Goal: Task Accomplishment & Management: Manage account settings

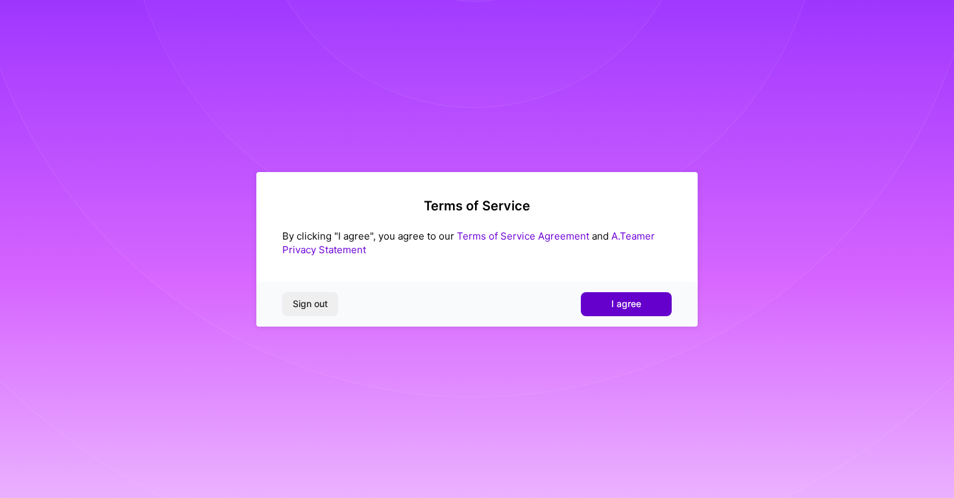
click at [641, 300] on button "I agree" at bounding box center [626, 303] width 91 height 23
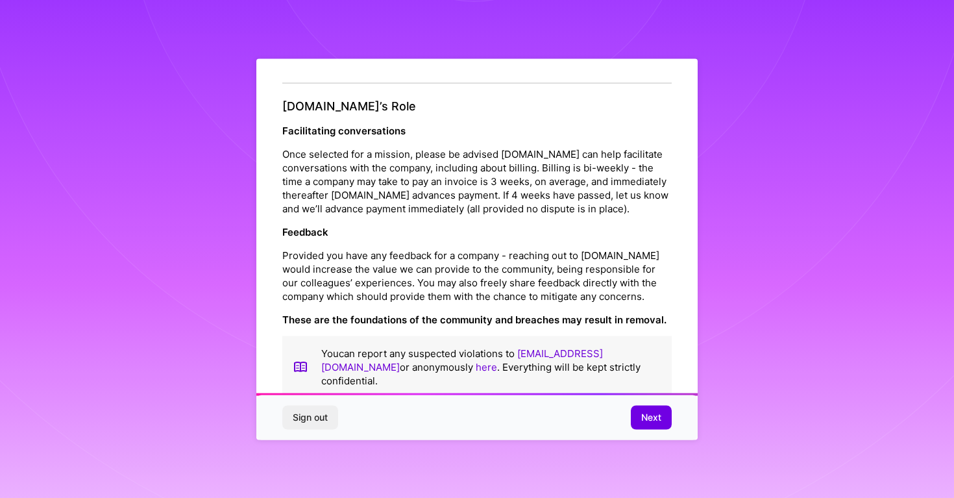
scroll to position [1403, 0]
click at [667, 419] on button "Next" at bounding box center [651, 417] width 41 height 23
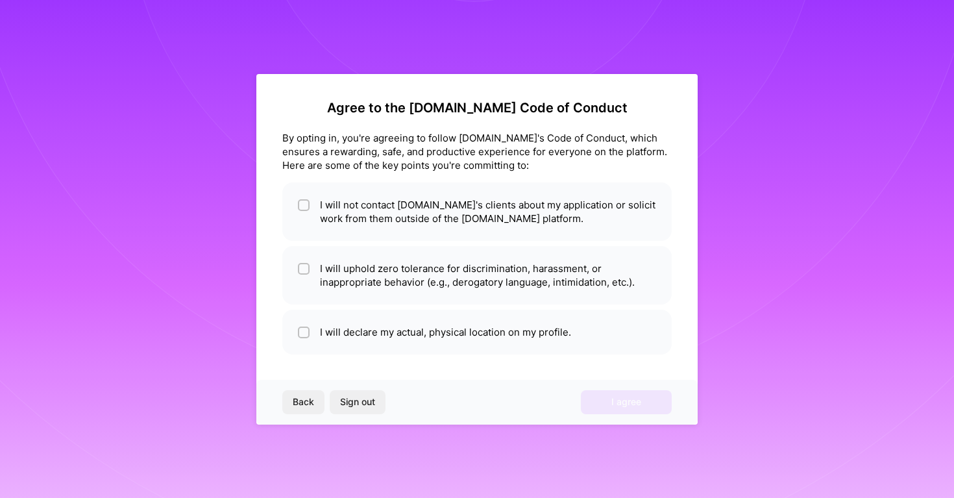
scroll to position [0, 0]
click at [298, 202] on div at bounding box center [304, 205] width 12 height 12
checkbox input "true"
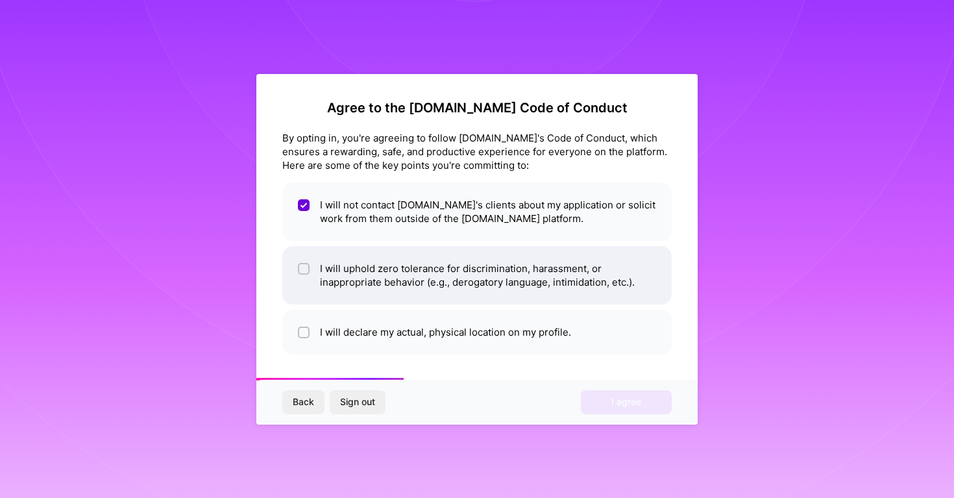
click at [306, 267] on input "checkbox" at bounding box center [304, 269] width 9 height 9
checkbox input "true"
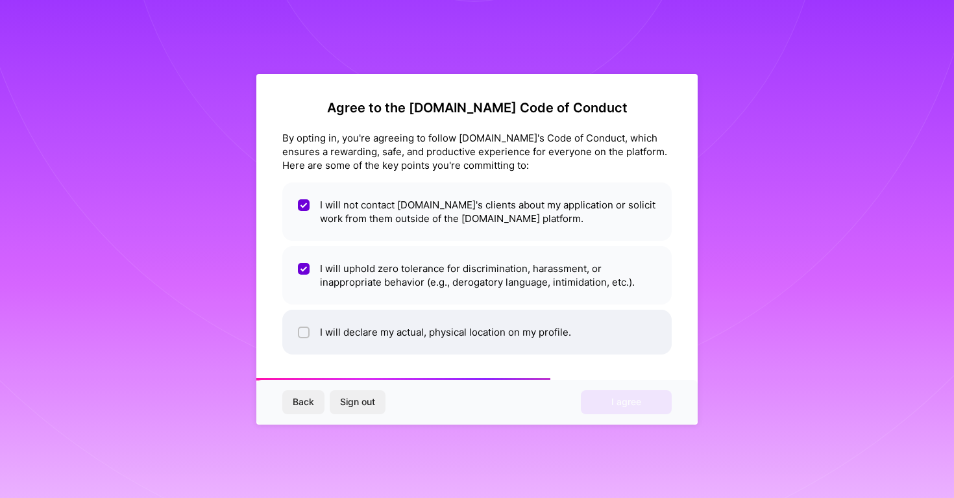
click at [311, 330] on li "I will declare my actual, physical location on my profile." at bounding box center [476, 332] width 389 height 45
checkbox input "true"
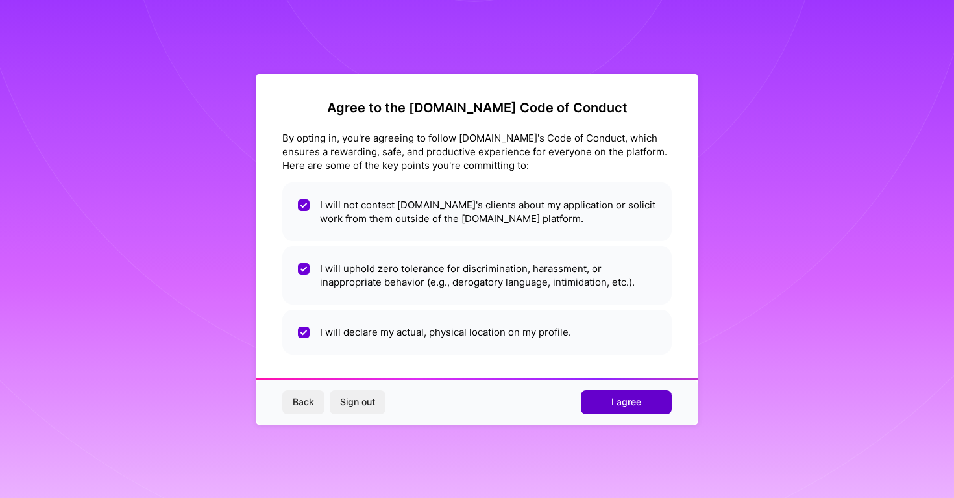
click at [616, 407] on span "I agree" at bounding box center [626, 401] width 30 height 13
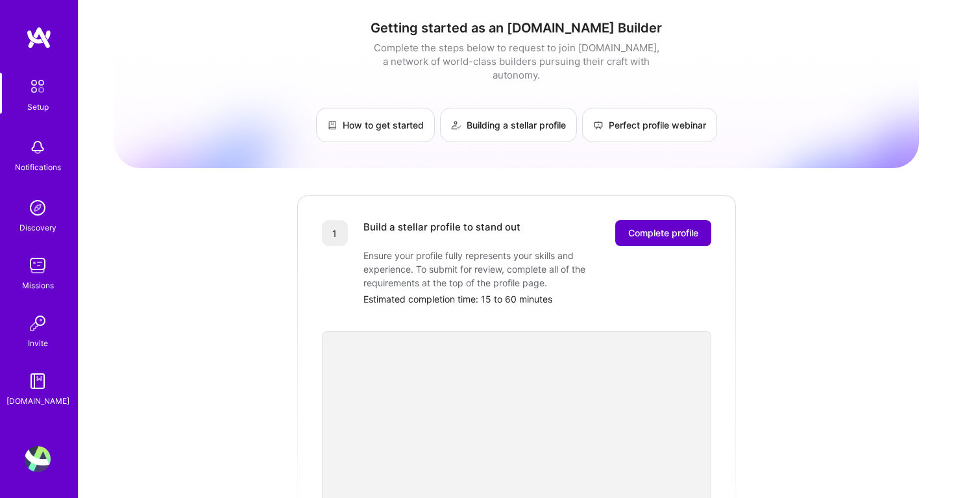
click at [668, 220] on button "Complete profile" at bounding box center [663, 233] width 96 height 26
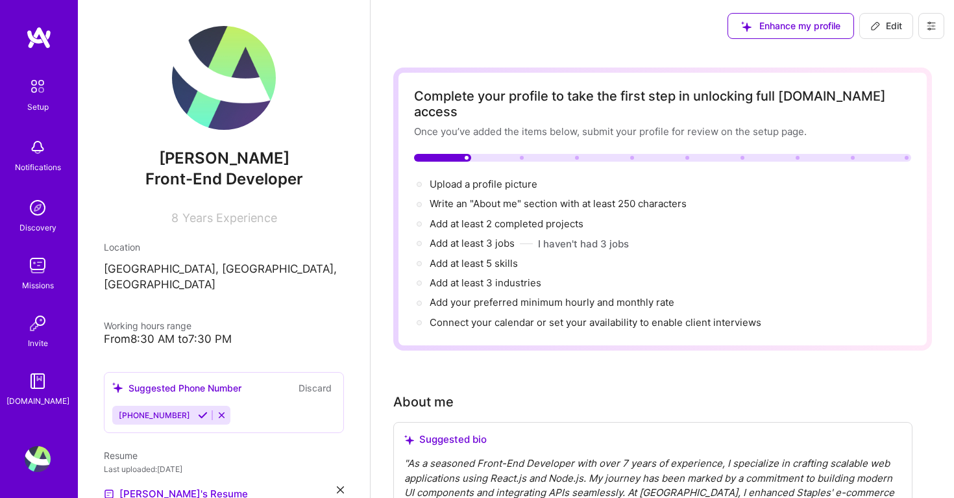
click at [262, 215] on span "Years Experience" at bounding box center [229, 218] width 95 height 14
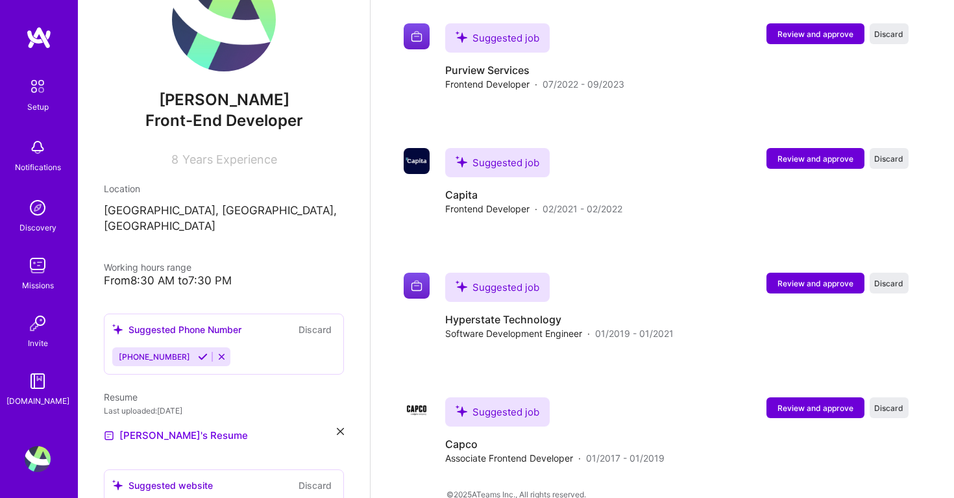
scroll to position [59, 0]
click at [198, 351] on icon at bounding box center [203, 356] width 10 height 10
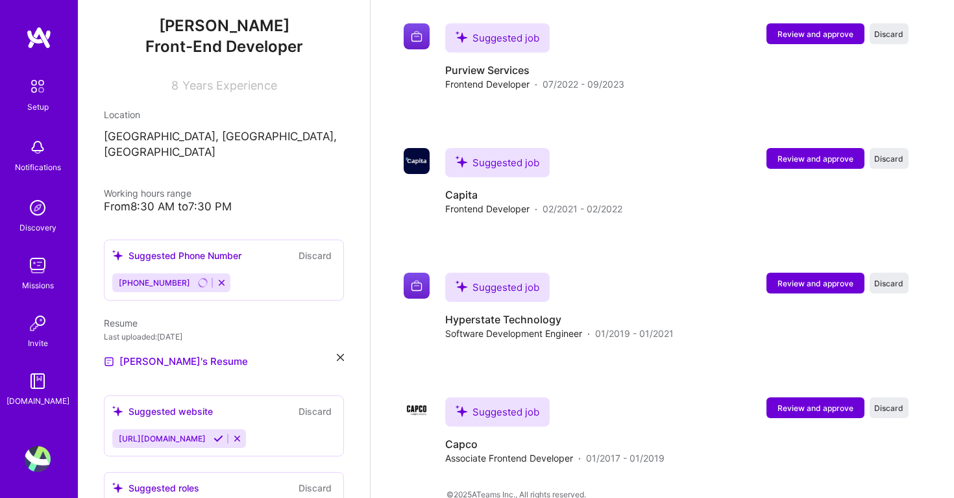
scroll to position [154, 0]
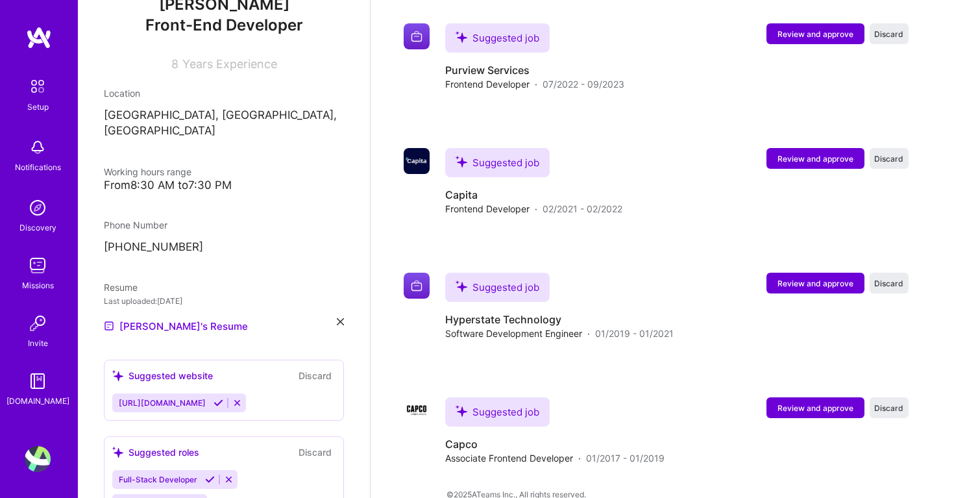
click at [237, 324] on div "[PERSON_NAME] Front-End Developer 8 Years Experience Location [GEOGRAPHIC_DATA]…" at bounding box center [224, 249] width 292 height 498
click at [223, 398] on icon at bounding box center [218, 403] width 10 height 10
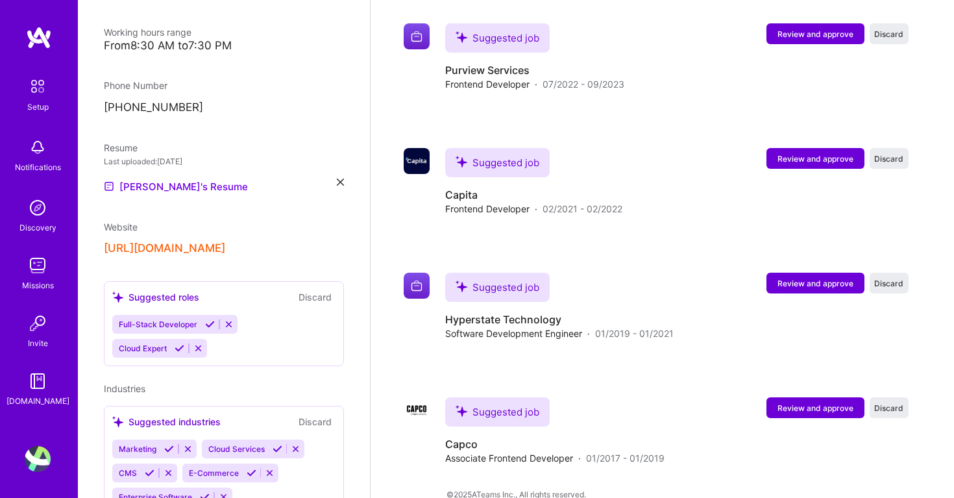
scroll to position [309, 0]
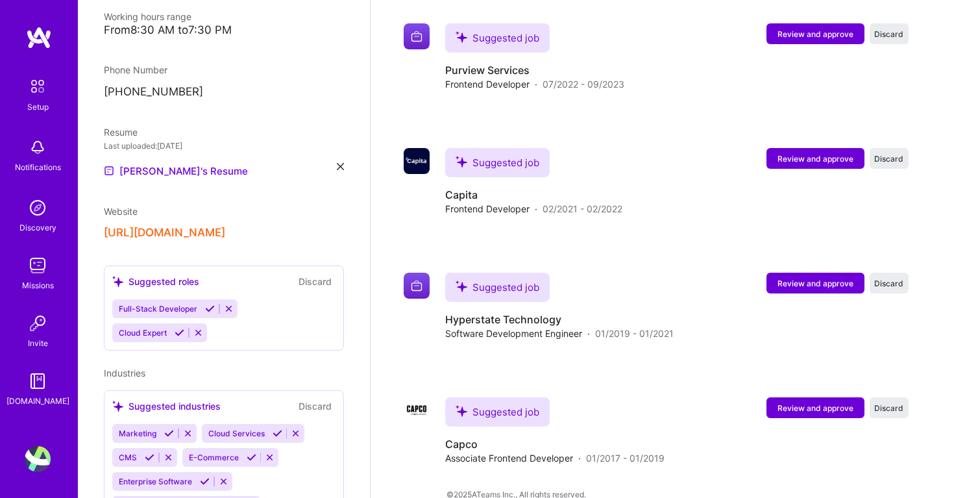
click at [209, 304] on icon at bounding box center [210, 309] width 10 height 10
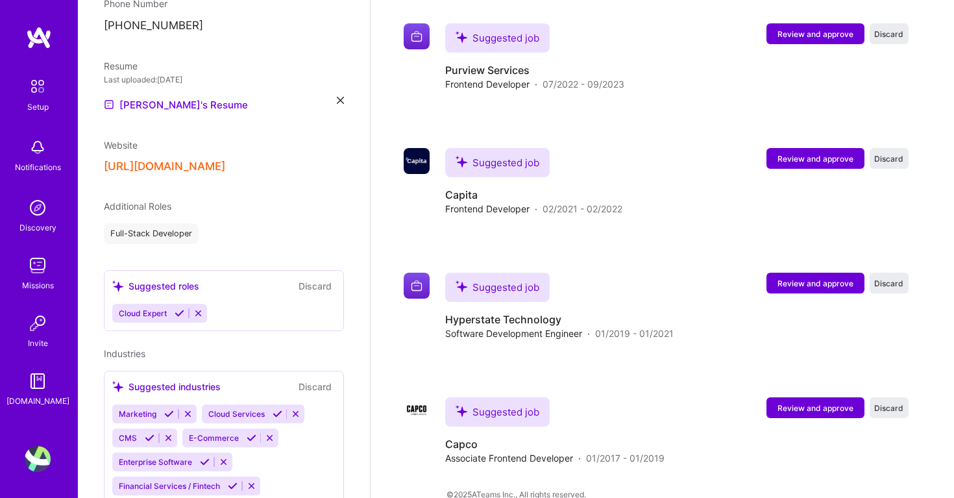
scroll to position [379, 0]
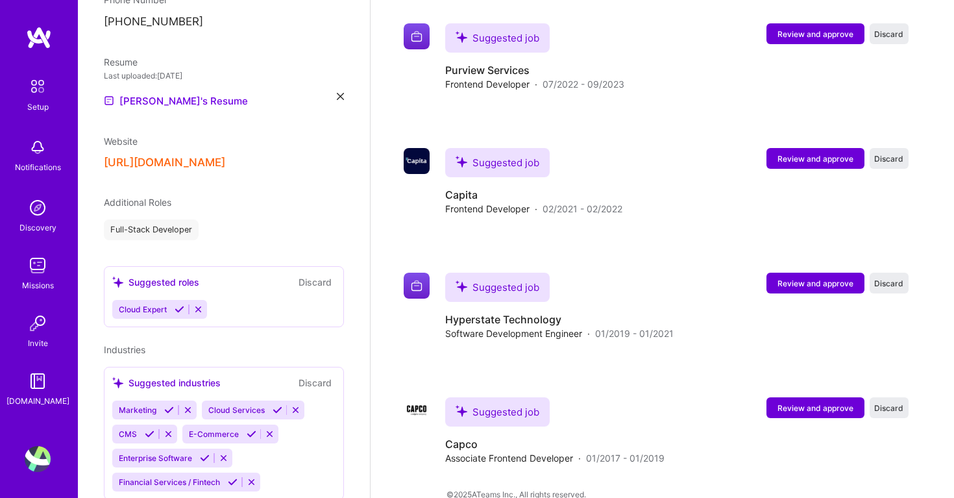
click at [201, 304] on icon at bounding box center [198, 309] width 10 height 10
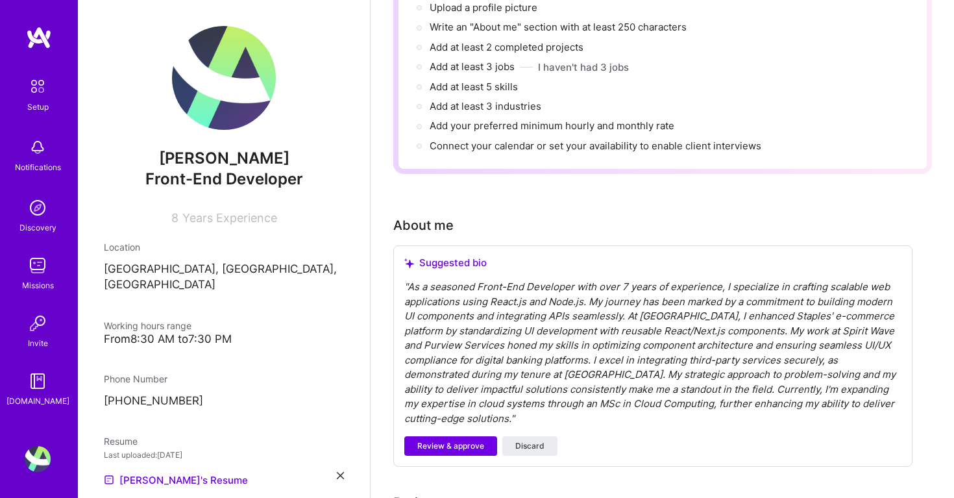
scroll to position [178, 0]
click at [437, 438] on span "Review & approve" at bounding box center [450, 444] width 67 height 12
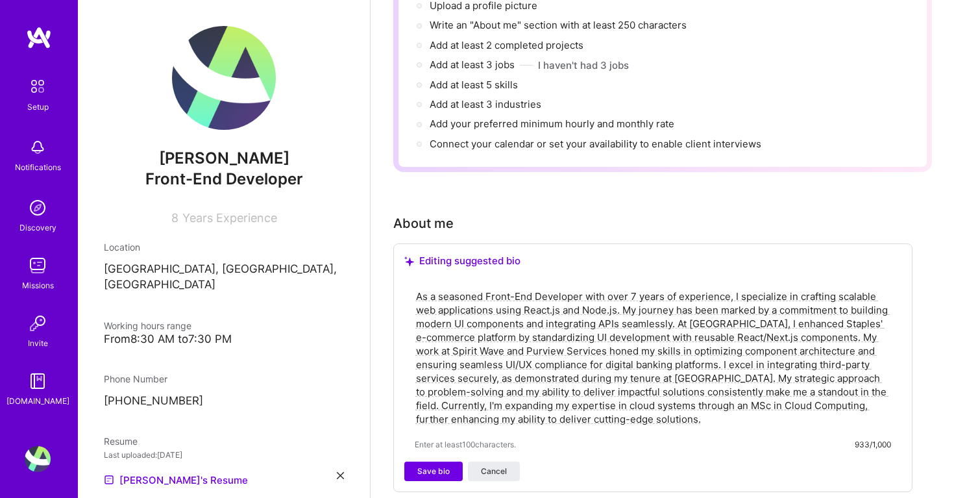
drag, startPoint x: 665, startPoint y: 408, endPoint x: 409, endPoint y: 282, distance: 285.0
click at [409, 282] on div "As a seasoned Front-End Developer with over 7 years of experience, I specialize…" at bounding box center [652, 370] width 497 height 184
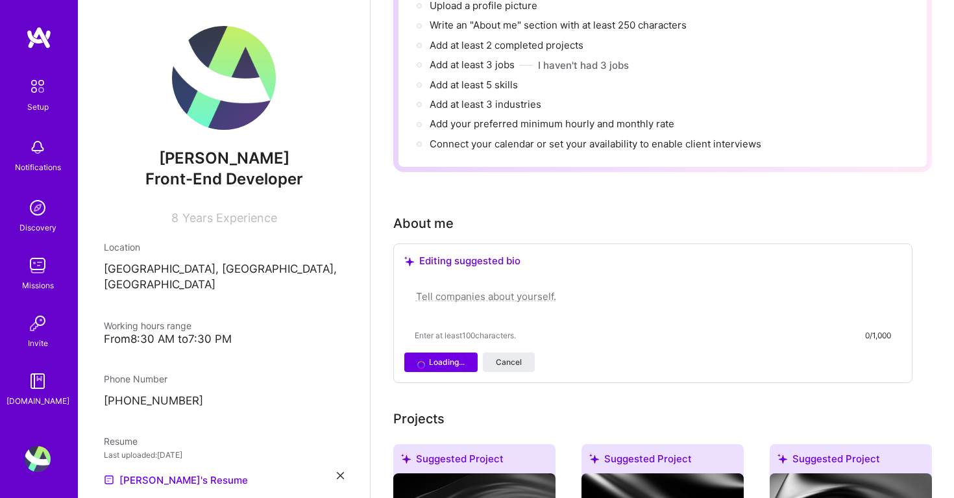
paste textarea "As a Front-End Developer with 7+ years of experience, I specialize in building …"
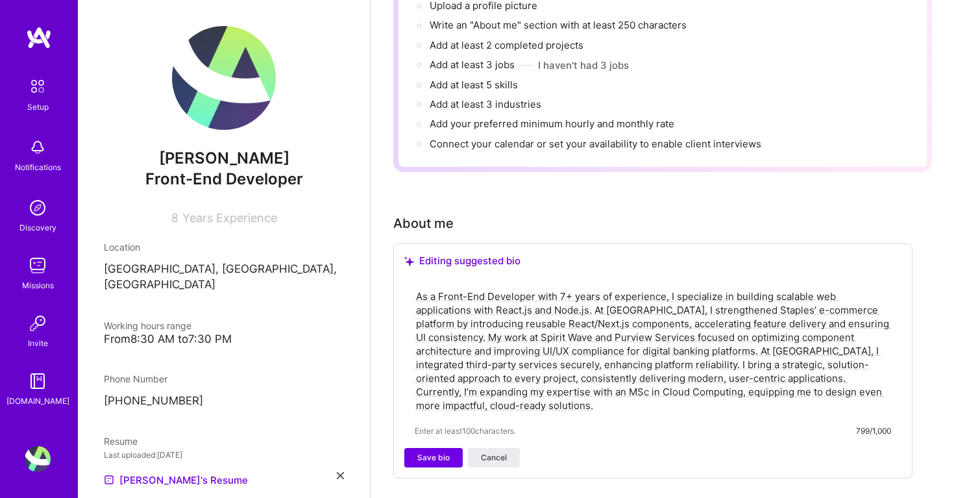
type textarea "As a Front-End Developer with 7+ years of experience, I specialize in building …"
click at [441, 452] on div "Editing suggested bio As a Front-End Developer with 7+ years of experience, I s…" at bounding box center [652, 360] width 519 height 235
click at [439, 452] on span "Save bio" at bounding box center [433, 458] width 32 height 12
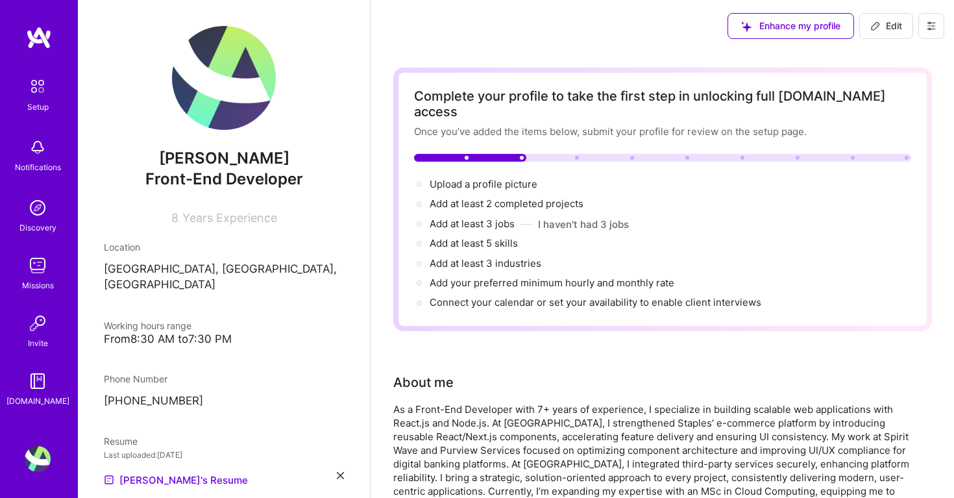
scroll to position [0, 0]
click at [233, 55] on img at bounding box center [224, 78] width 104 height 104
click at [885, 25] on span "Edit" at bounding box center [886, 25] width 32 height 13
select select "GB"
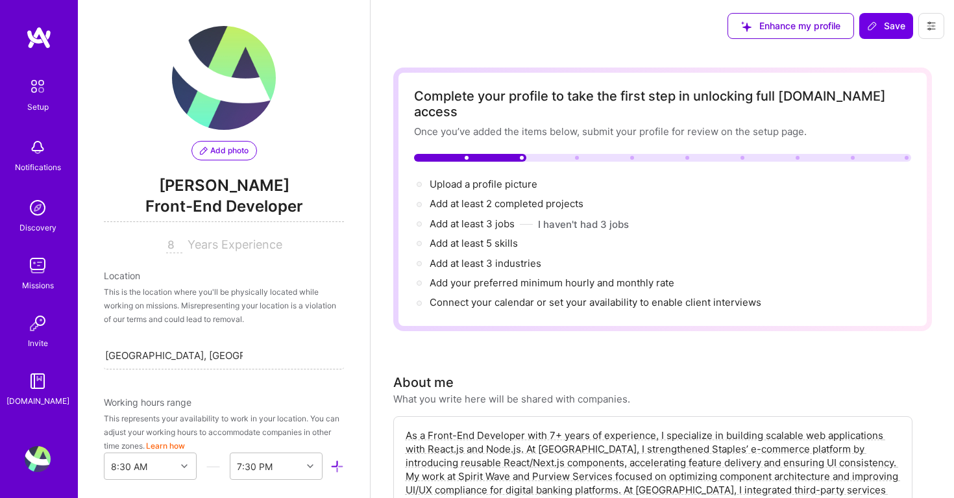
click at [219, 148] on span "Add photo" at bounding box center [224, 151] width 49 height 12
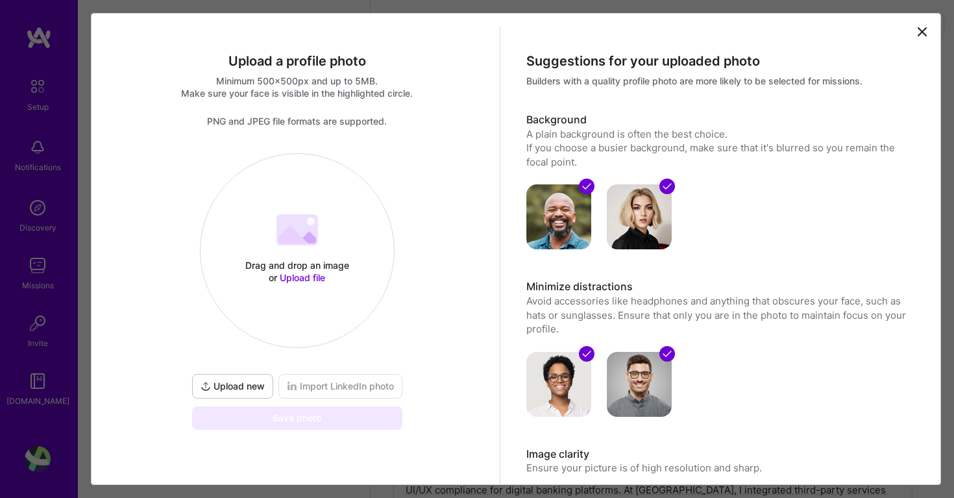
click at [250, 380] on span "Upload new" at bounding box center [233, 386] width 64 height 13
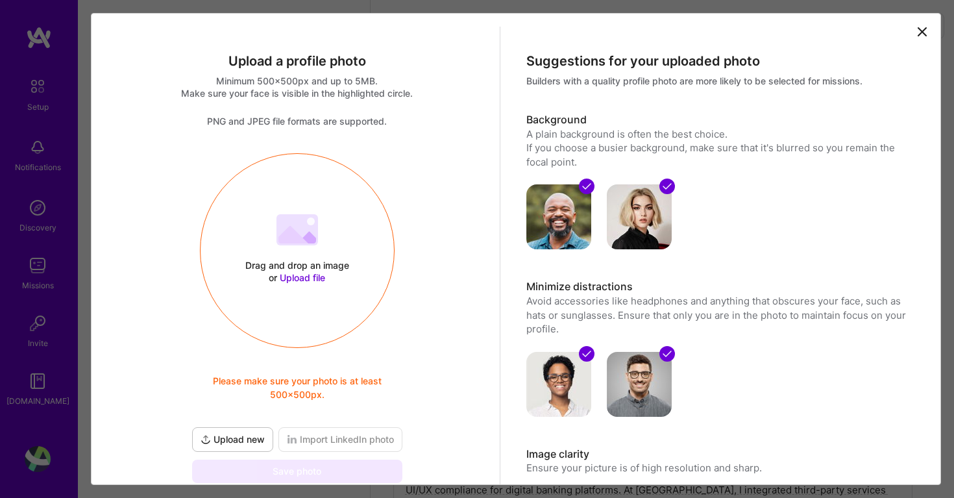
click at [927, 32] on icon at bounding box center [922, 32] width 16 height 16
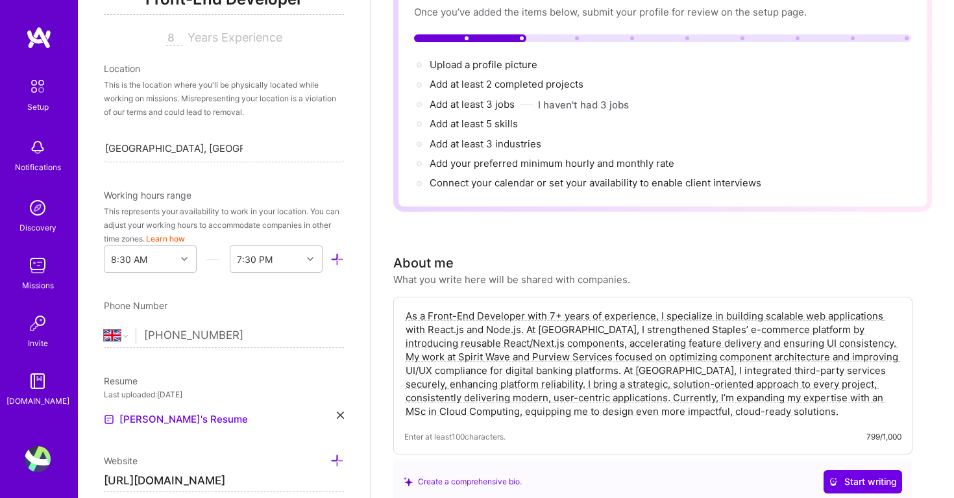
scroll to position [208, 0]
click at [176, 260] on div at bounding box center [186, 258] width 20 height 17
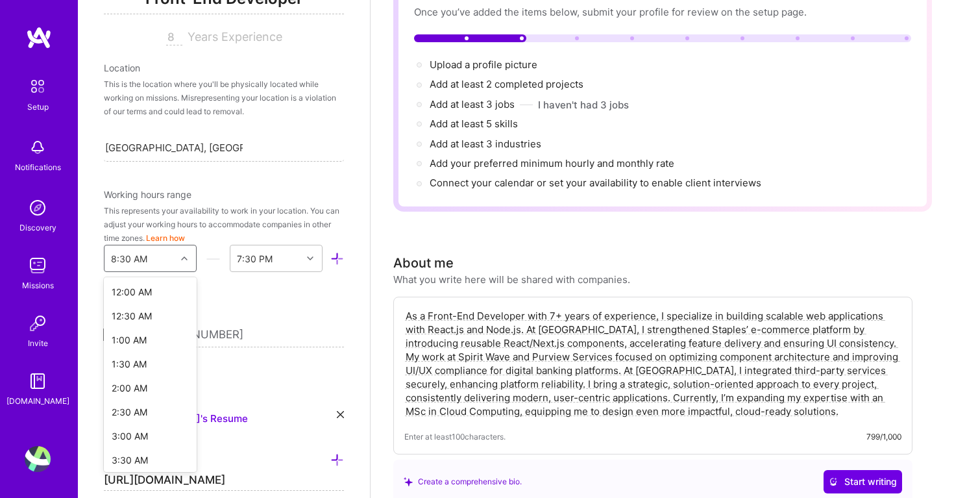
scroll to position [248, 0]
click at [137, 378] on div "7:00 AM" at bounding box center [150, 380] width 93 height 24
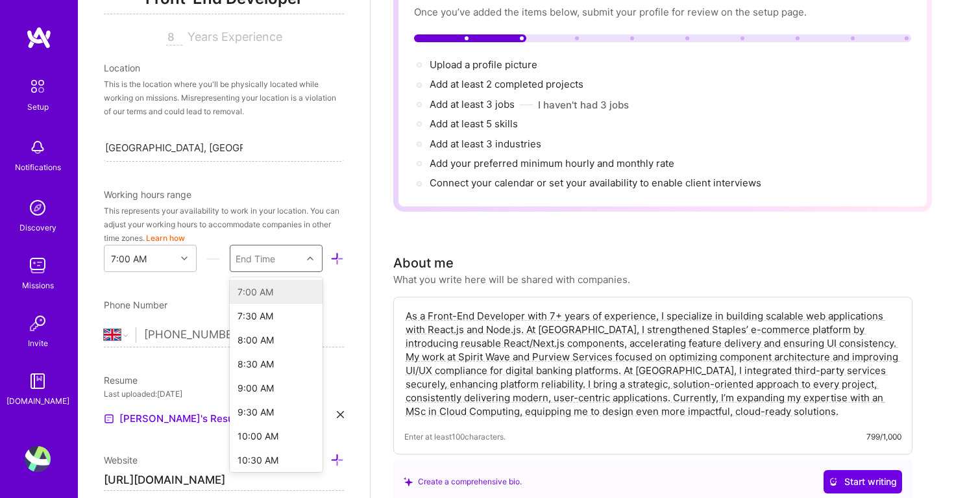
click at [311, 258] on icon at bounding box center [310, 258] width 6 height 6
click at [265, 335] on div "10:00 PM" at bounding box center [276, 341] width 93 height 24
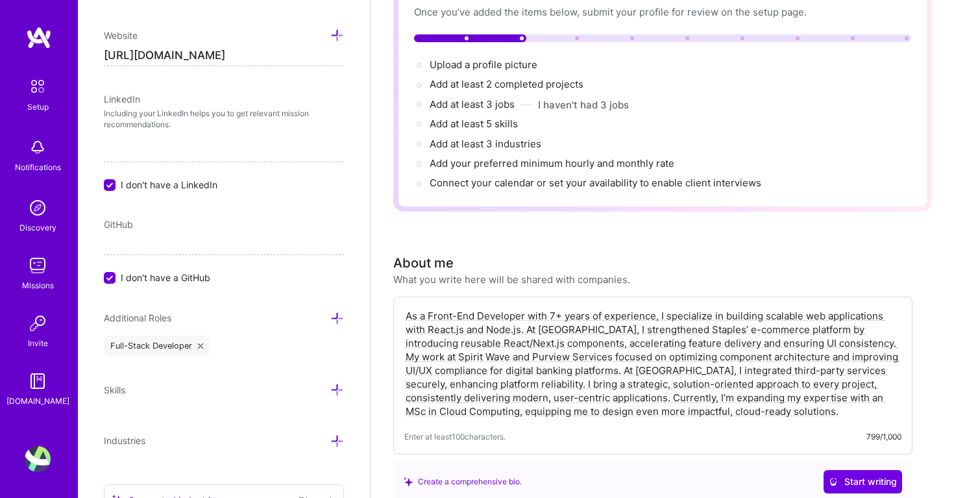
scroll to position [633, 0]
click at [110, 275] on input "I don't have a GitHub" at bounding box center [111, 277] width 12 height 12
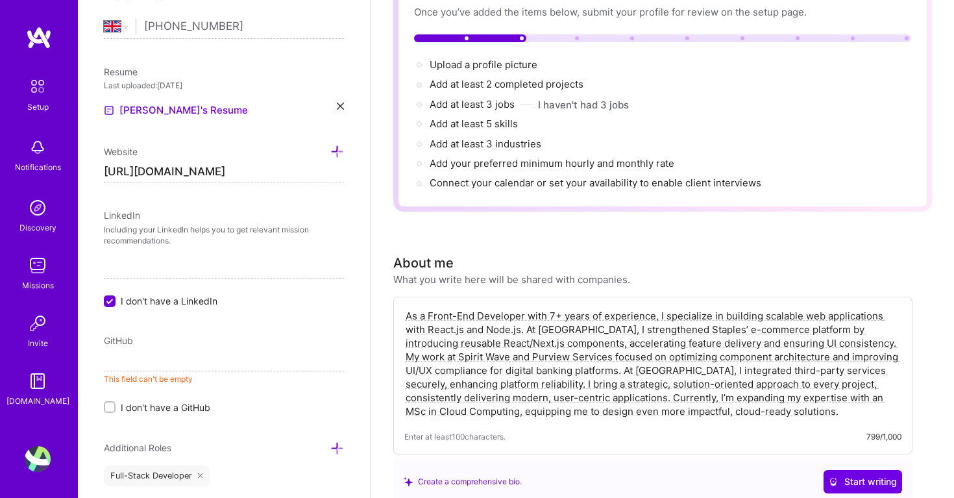
scroll to position [505, 0]
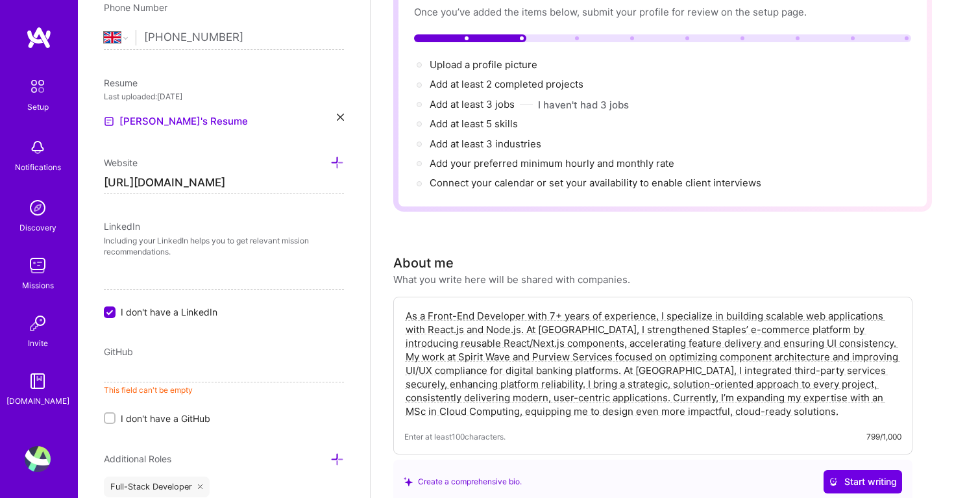
drag, startPoint x: 261, startPoint y: 181, endPoint x: 92, endPoint y: 177, distance: 168.8
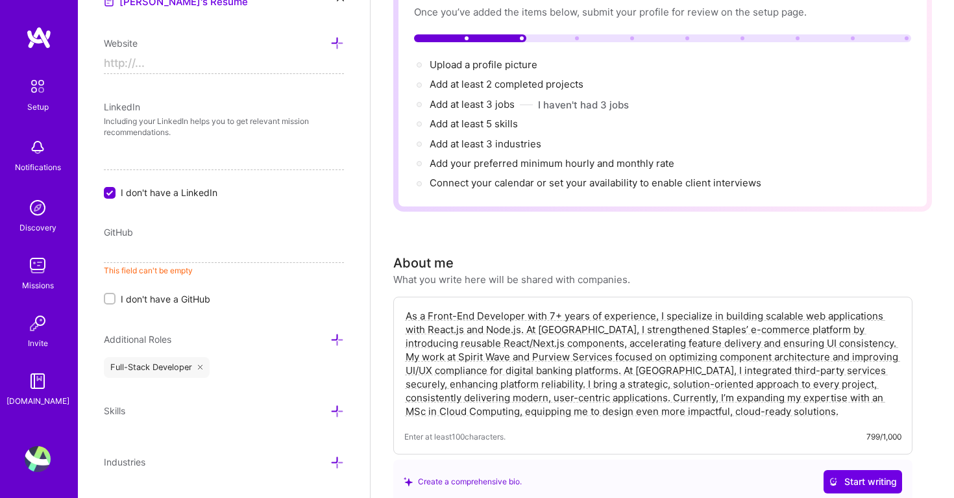
scroll to position [626, 0]
type input "https://"
click at [139, 252] on input at bounding box center [224, 251] width 240 height 21
paste input "[URL][DOMAIN_NAME]"
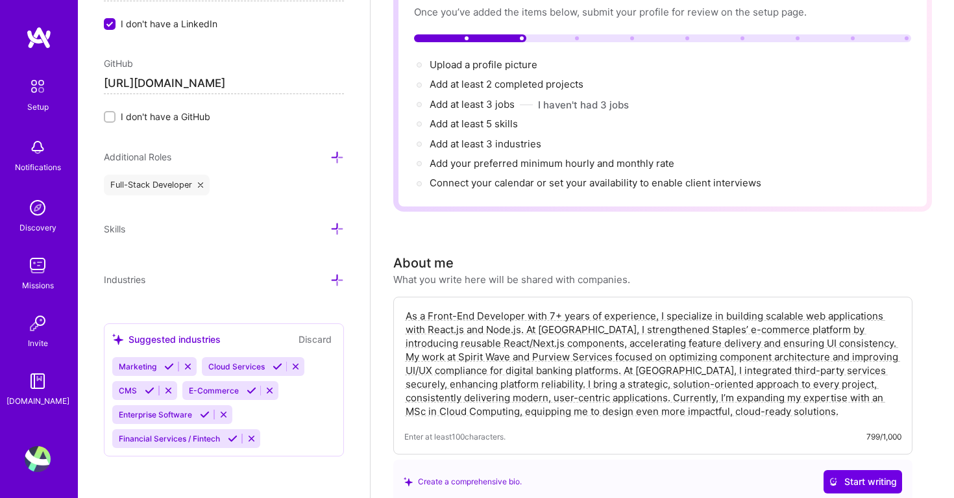
scroll to position [794, 0]
type input "[URL][DOMAIN_NAME]"
click at [337, 222] on icon at bounding box center [337, 229] width 14 height 14
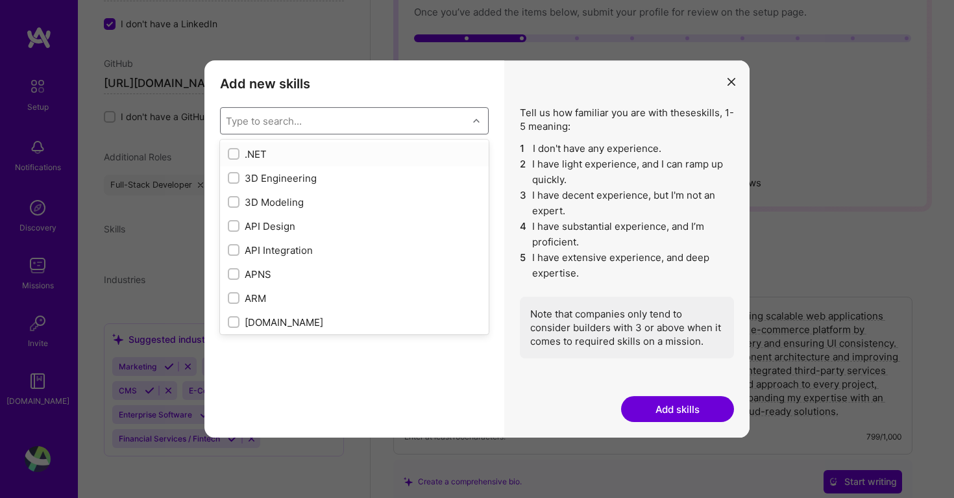
click at [289, 123] on div "Type to search..." at bounding box center [264, 121] width 76 height 14
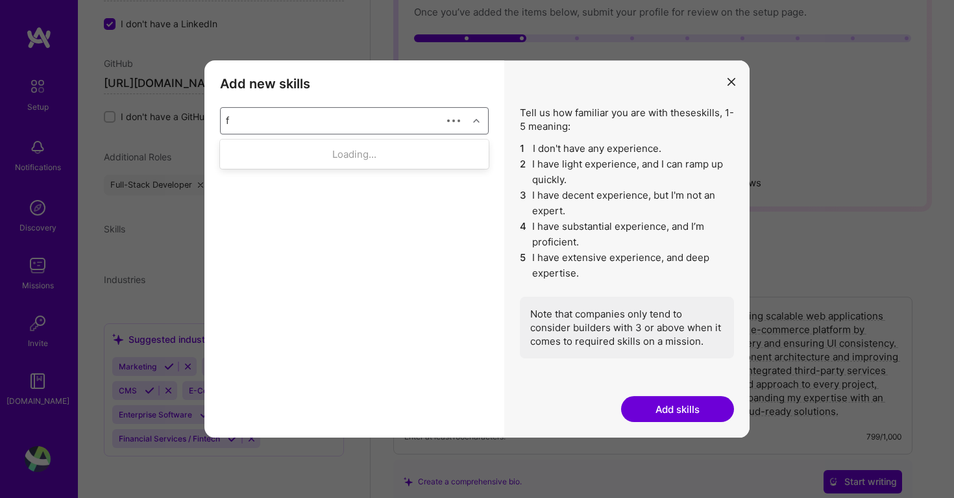
scroll to position [0, 0]
type input "f"
type input "reac"
click at [265, 201] on div "React" at bounding box center [354, 202] width 253 height 14
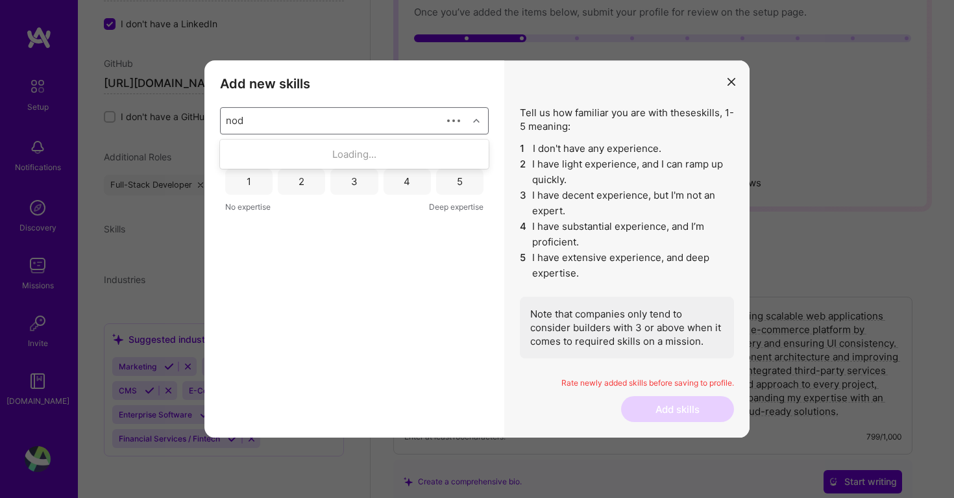
type input "node"
click at [289, 153] on div "Node.js" at bounding box center [354, 154] width 253 height 14
click at [293, 341] on div "Node.js 1 2 3 4 5 No expertise Deep expertise React 1 2 3 4 5 No expertise Deep…" at bounding box center [354, 262] width 269 height 224
click at [361, 184] on div "3" at bounding box center [353, 182] width 47 height 26
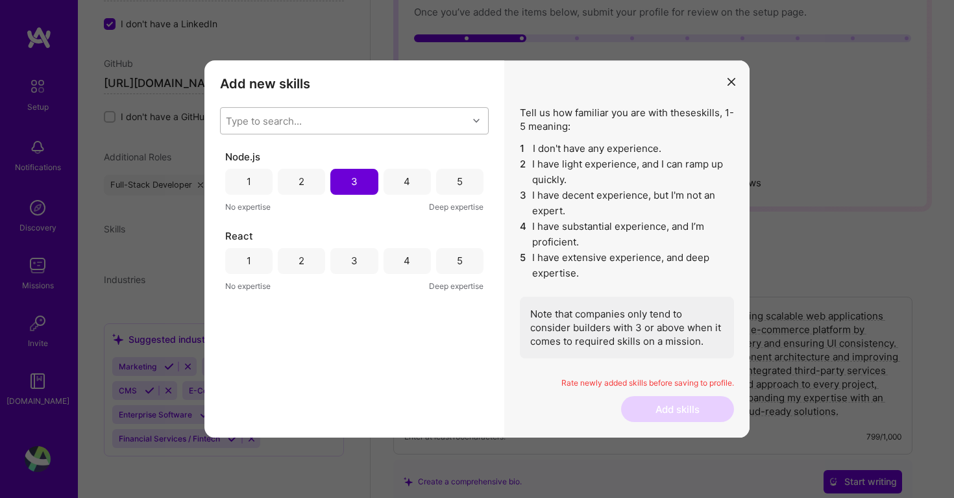
click at [411, 261] on div "4" at bounding box center [406, 261] width 47 height 26
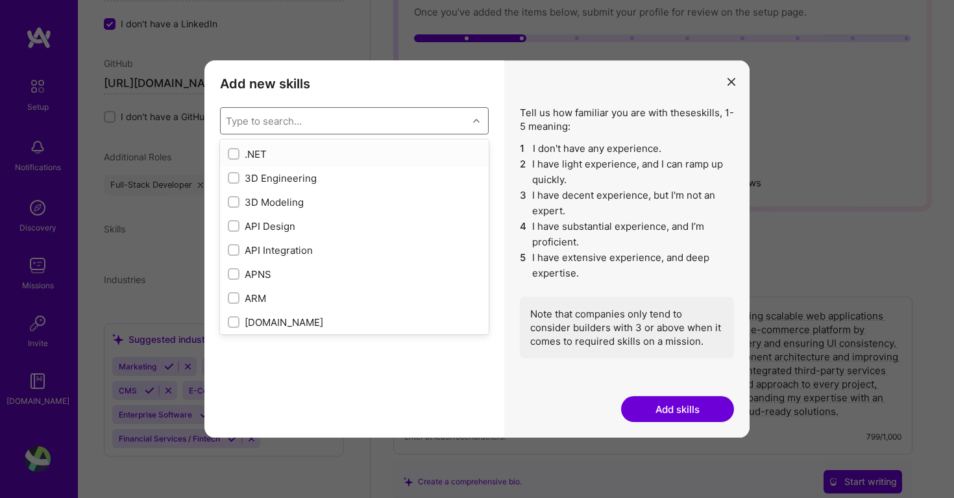
click at [306, 122] on div "Type to search..." at bounding box center [344, 121] width 247 height 26
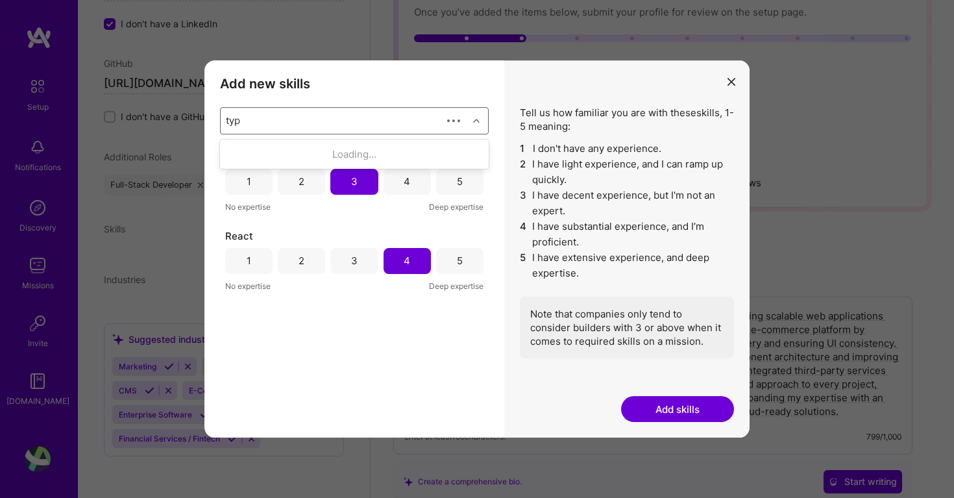
type input "type"
click at [281, 176] on div "TypeScript" at bounding box center [354, 178] width 253 height 14
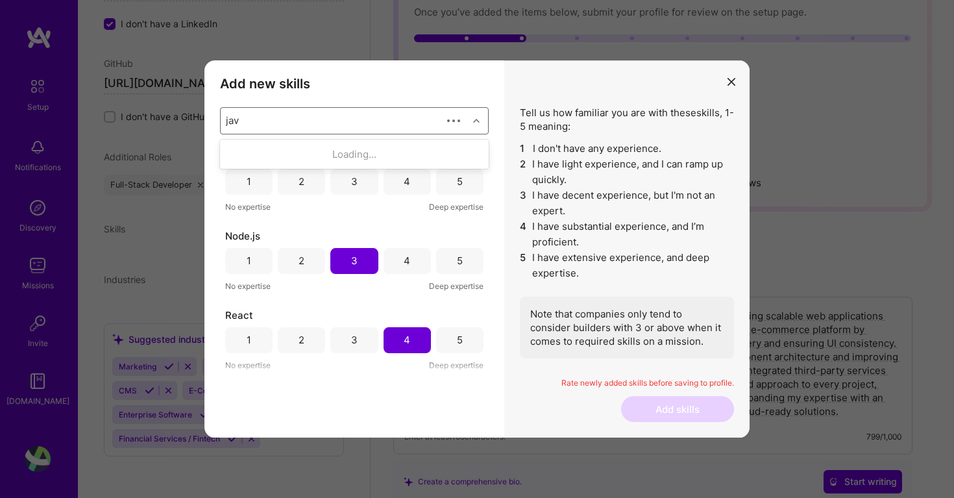
type input "java"
click at [287, 178] on div "JavaScript" at bounding box center [354, 178] width 253 height 14
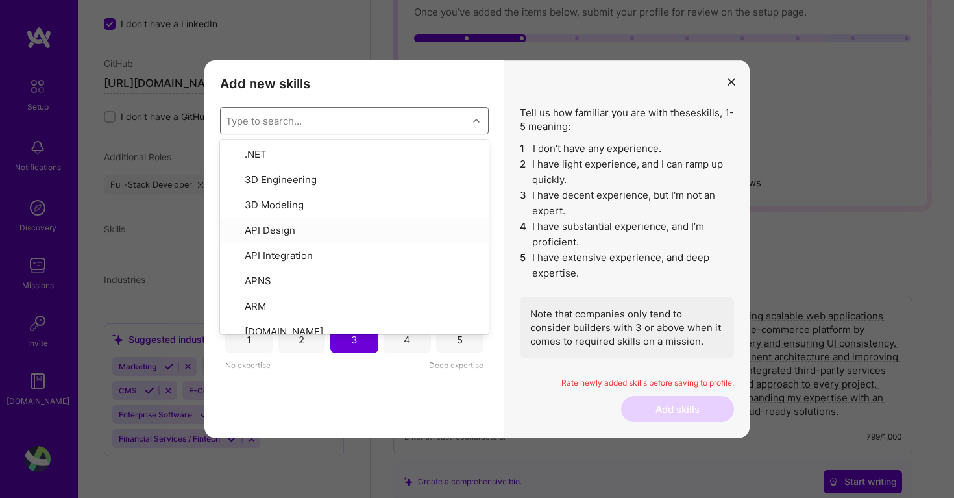
click at [286, 393] on div "Add new skills Tell us how familiar you are with given skills, using between 1 …" at bounding box center [354, 249] width 300 height 378
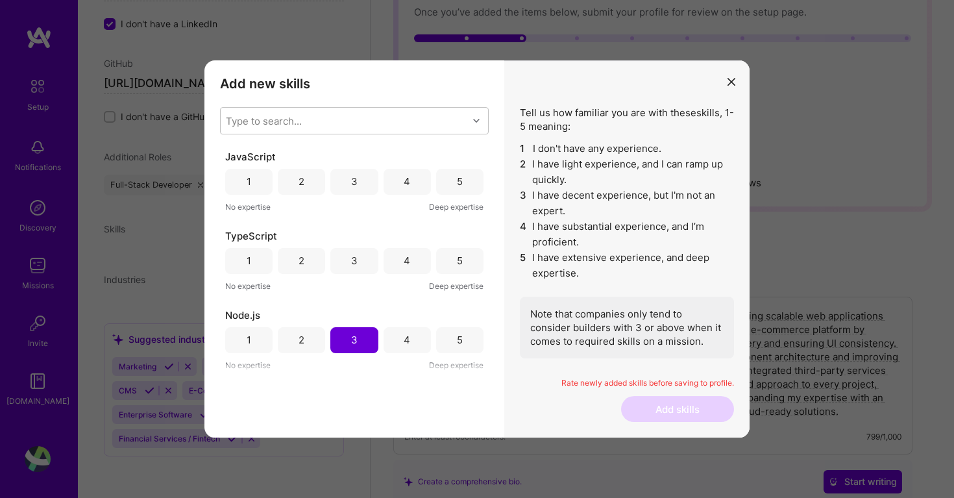
click at [360, 258] on div "3" at bounding box center [353, 261] width 47 height 26
click at [355, 182] on div "3" at bounding box center [353, 182] width 47 height 26
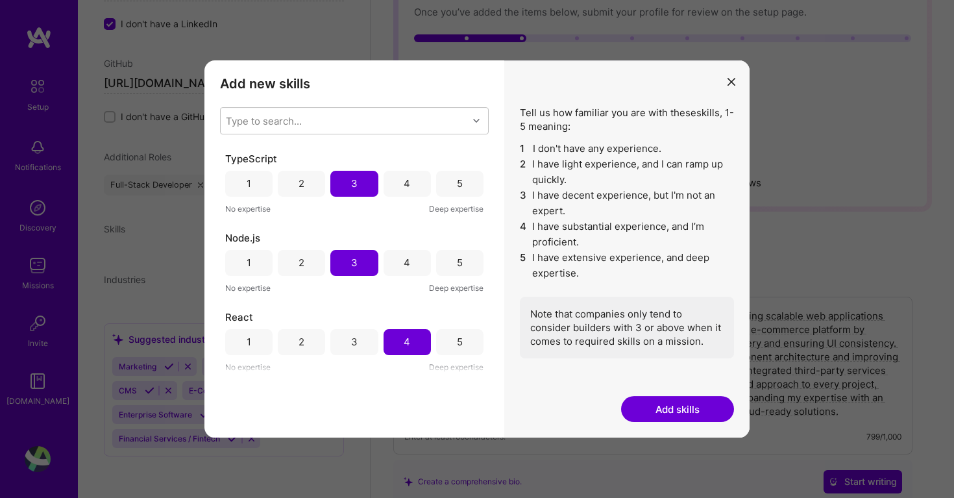
scroll to position [77, 0]
click at [640, 404] on button "Add skills" at bounding box center [677, 409] width 113 height 26
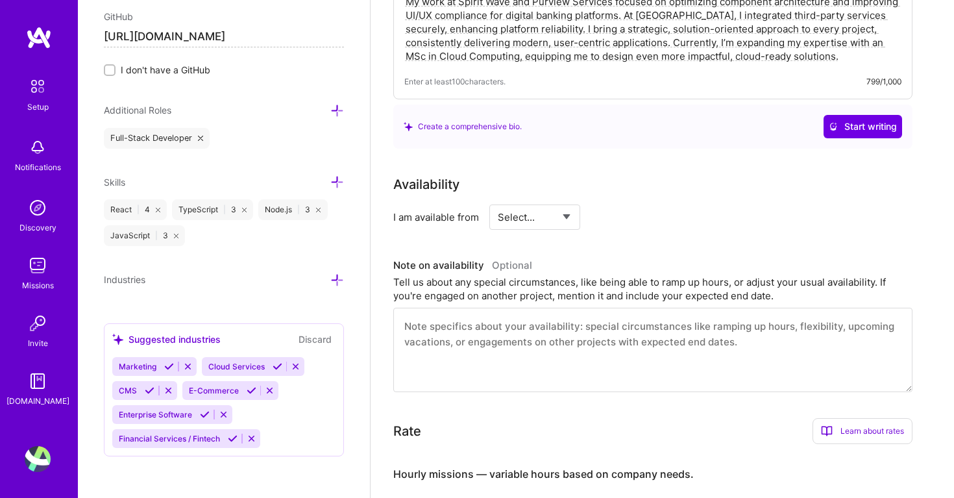
scroll to position [465, 0]
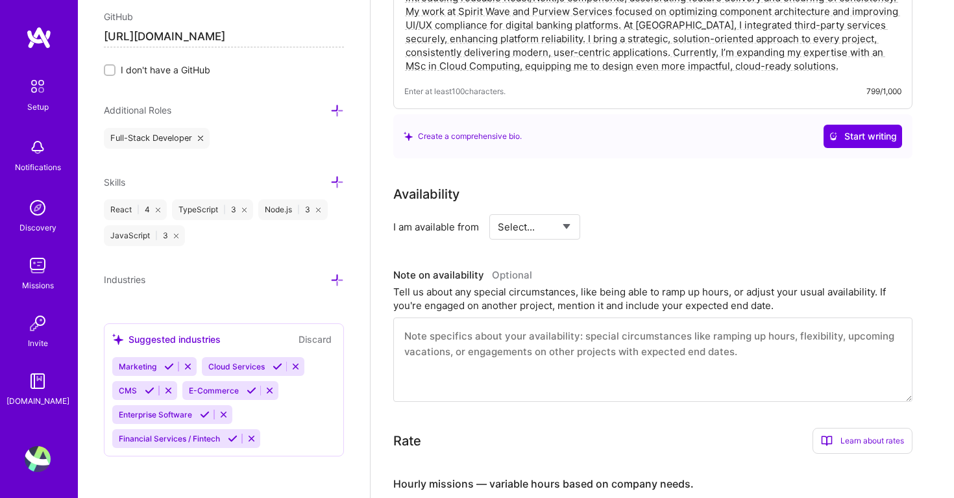
select select "Right Now"
click at [639, 217] on input at bounding box center [653, 226] width 78 height 25
type input "20"
click at [661, 238] on div "Availability I am available from Select... Right Now Future Date Not Available …" at bounding box center [662, 292] width 539 height 217
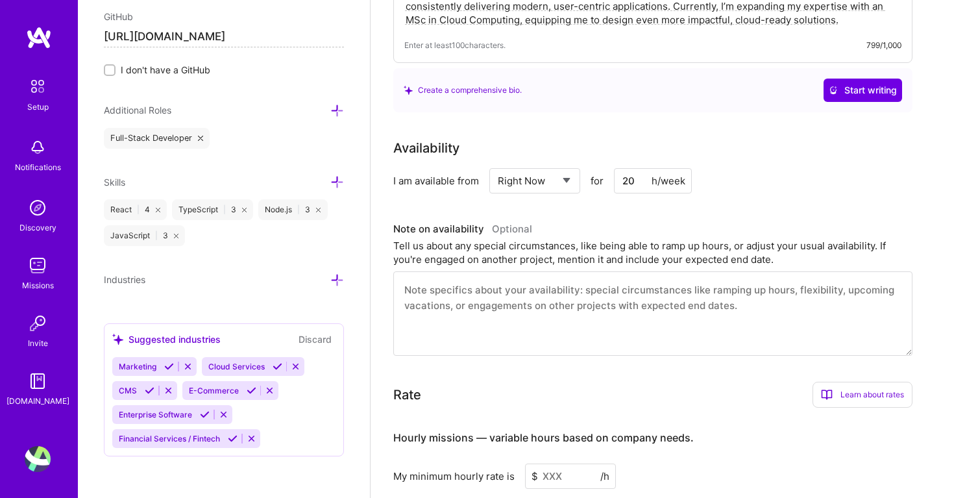
scroll to position [522, 0]
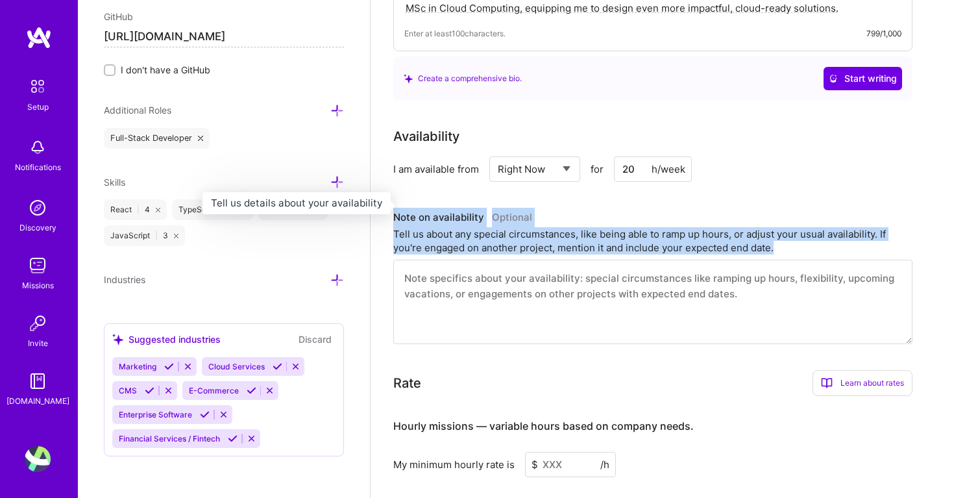
drag, startPoint x: 776, startPoint y: 236, endPoint x: 393, endPoint y: 202, distance: 384.3
click at [393, 208] on div "Note on availability Optional Tell us about any special circumstances, like bei…" at bounding box center [652, 231] width 519 height 47
copy div "Note on availability Optional Tell us about any special circumstances, like bei…"
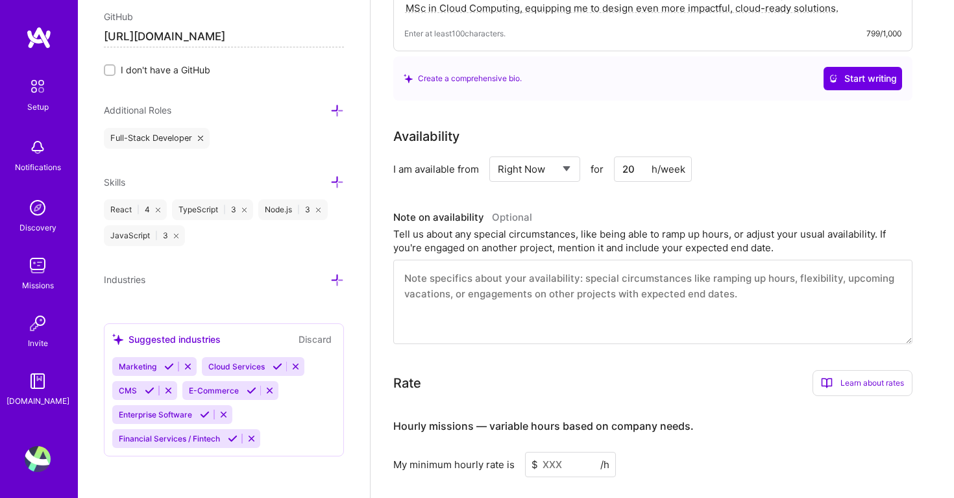
click at [493, 290] on textarea at bounding box center [652, 302] width 519 height 84
paste textarea "Starting [DATE], I will be pursuing my MSc in Cloud Computing at [GEOGRAPHIC_DA…"
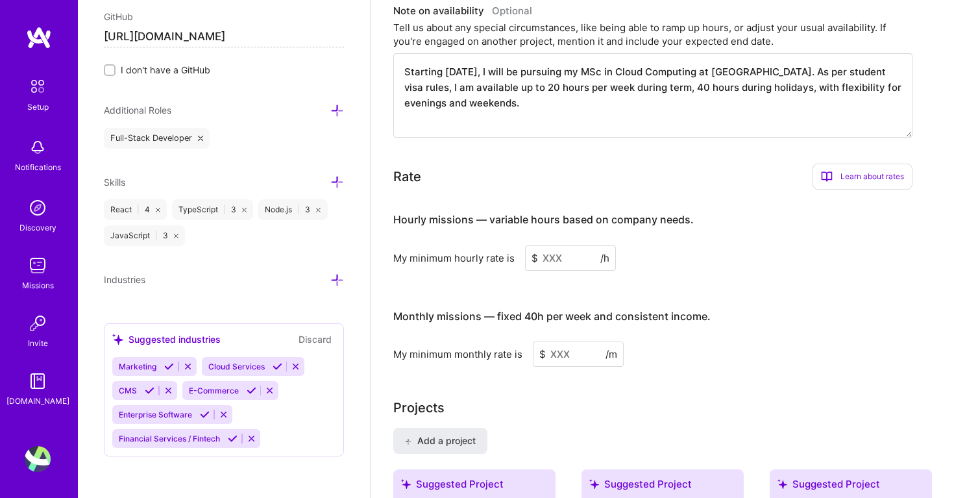
scroll to position [733, 0]
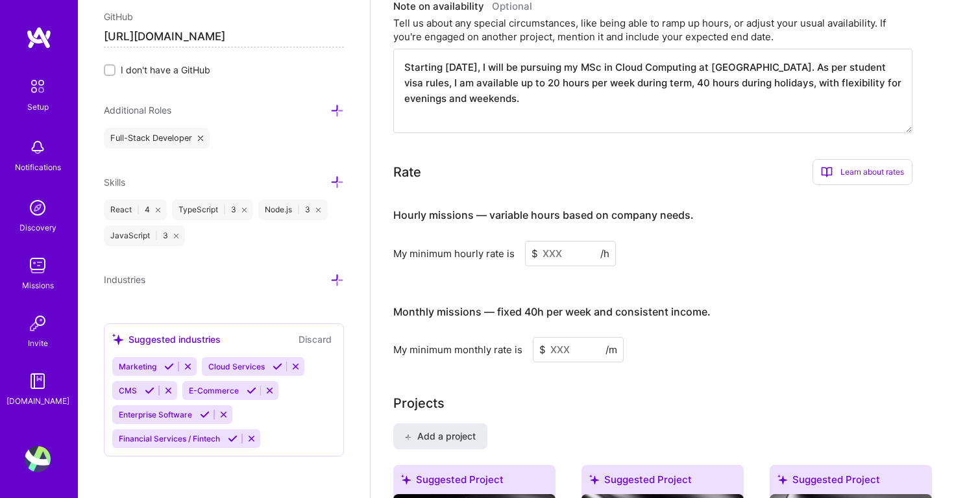
type textarea "Starting [DATE], I will be pursuing my MSc in Cloud Computing at [GEOGRAPHIC_DA…"
click at [546, 246] on input at bounding box center [570, 253] width 91 height 25
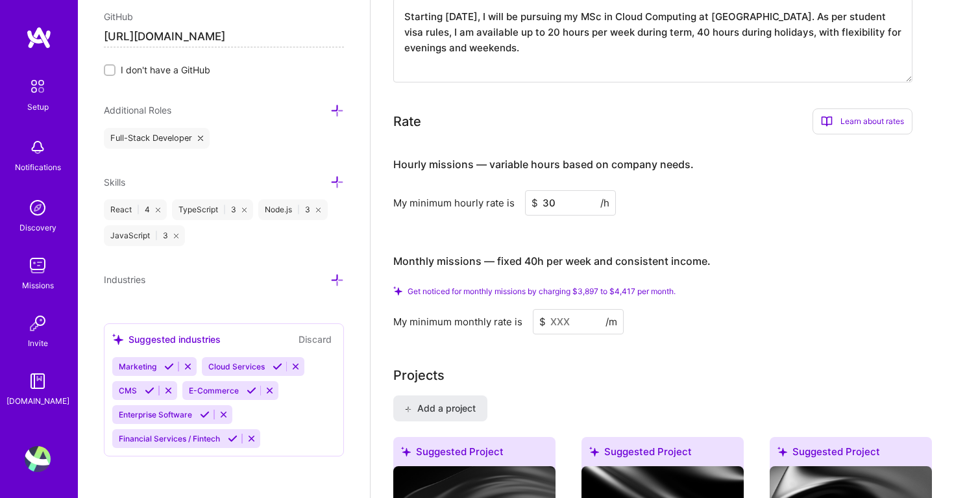
scroll to position [785, 0]
type input "30"
click at [667, 189] on div "My minimum hourly rate is $ 30 /h" at bounding box center [652, 201] width 519 height 25
click at [576, 308] on input at bounding box center [578, 320] width 91 height 25
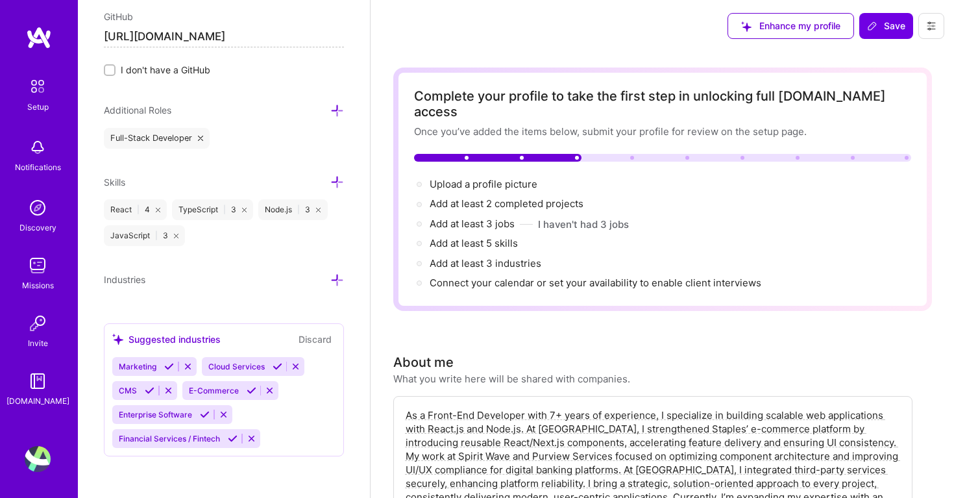
scroll to position [0, 0]
type input "4000"
click at [881, 27] on span "Save" at bounding box center [886, 25] width 38 height 13
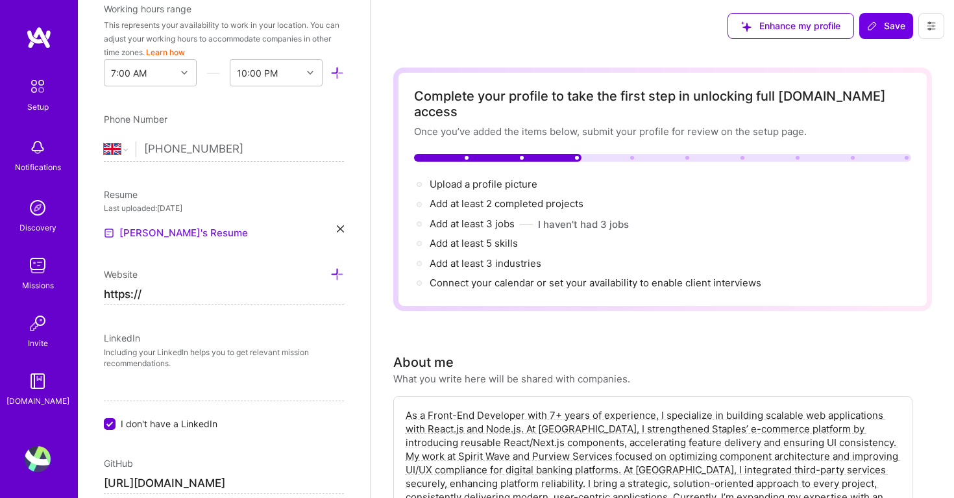
scroll to position [398, 0]
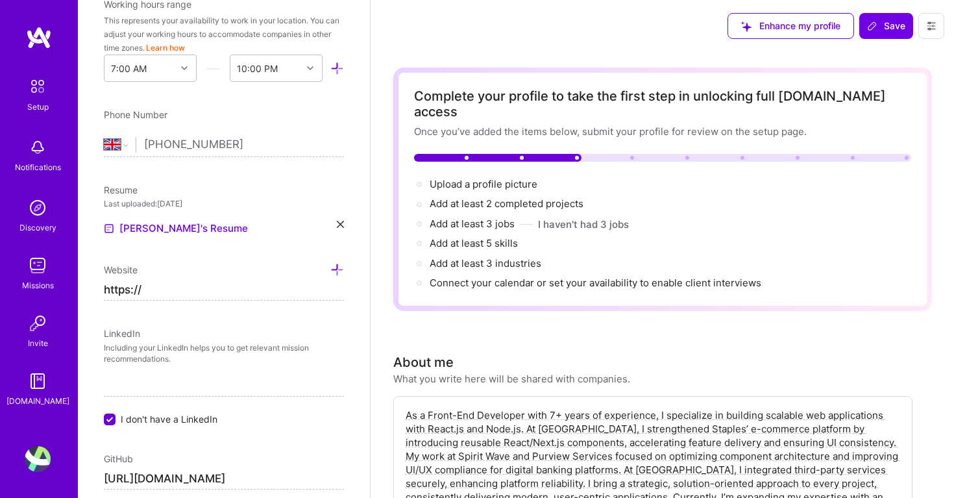
drag, startPoint x: 165, startPoint y: 289, endPoint x: 83, endPoint y: 287, distance: 82.4
click at [83, 287] on div "Add photo [PERSON_NAME] Front-End Developer 8 Years Experience Location This is…" at bounding box center [224, 249] width 292 height 498
click at [343, 291] on input at bounding box center [224, 290] width 240 height 21
click at [339, 289] on input at bounding box center [224, 290] width 240 height 21
type input "https://"
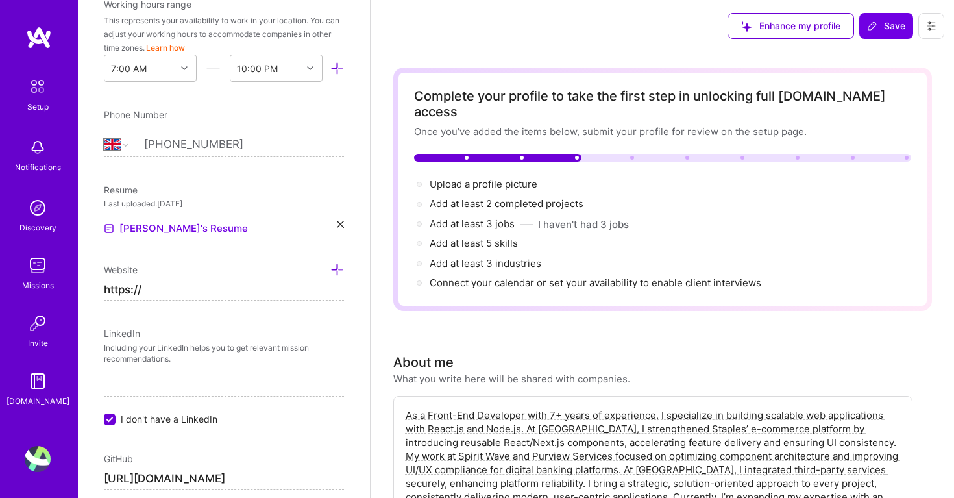
click at [265, 245] on div "Add photo [PERSON_NAME] Front-End Developer 8 Years Experience Location This is…" at bounding box center [224, 249] width 292 height 498
click at [340, 267] on icon at bounding box center [337, 270] width 14 height 14
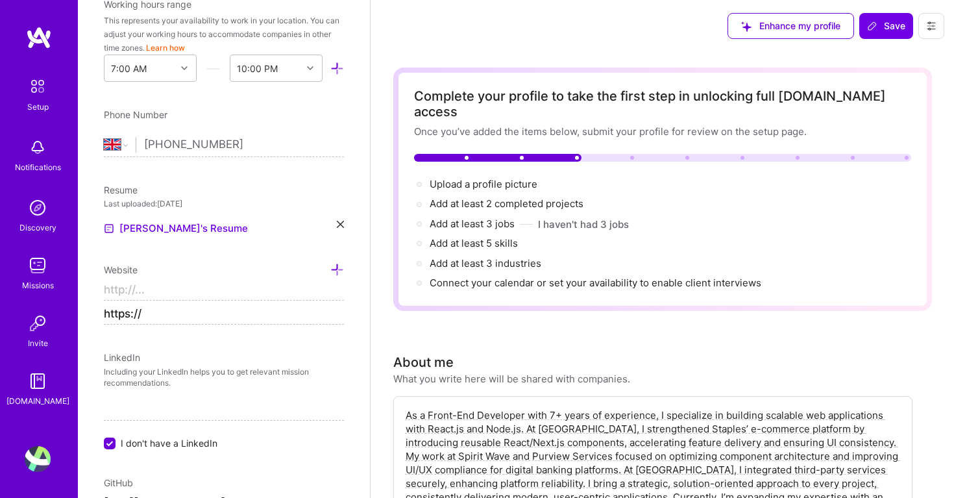
click at [340, 267] on icon at bounding box center [337, 270] width 14 height 14
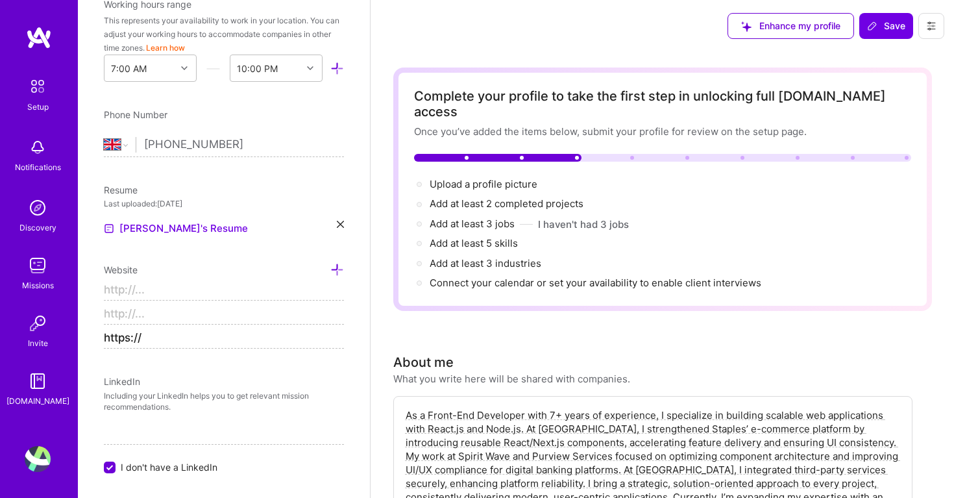
click at [195, 343] on input "https://" at bounding box center [224, 338] width 240 height 21
click at [337, 338] on input "https://" at bounding box center [224, 338] width 240 height 21
click at [333, 338] on input "https://" at bounding box center [224, 338] width 240 height 21
click at [338, 337] on input "https://" at bounding box center [224, 338] width 240 height 21
click at [338, 319] on input at bounding box center [224, 314] width 240 height 21
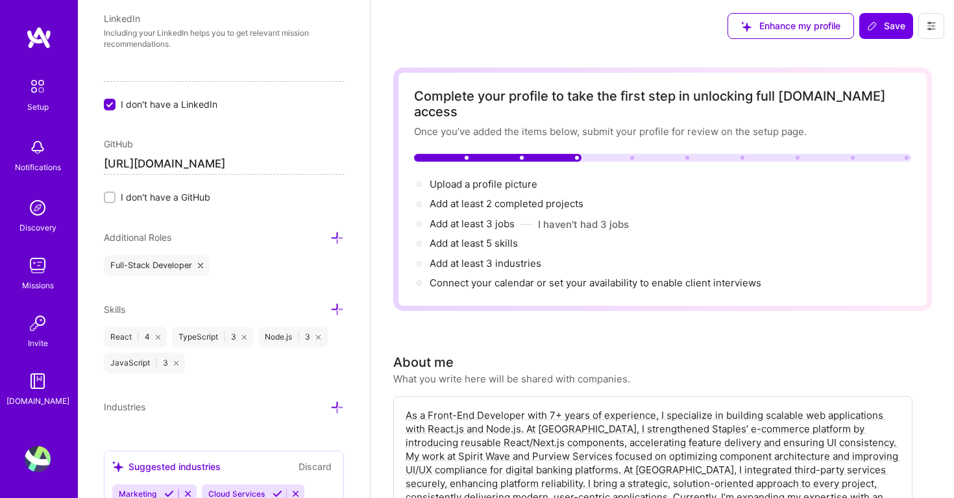
scroll to position [761, 0]
type input "https://"
drag, startPoint x: 262, startPoint y: 164, endPoint x: 97, endPoint y: 158, distance: 164.9
click at [97, 158] on div "Add photo [PERSON_NAME] Front-End Developer 8 Years Experience Location This is…" at bounding box center [224, 249] width 292 height 498
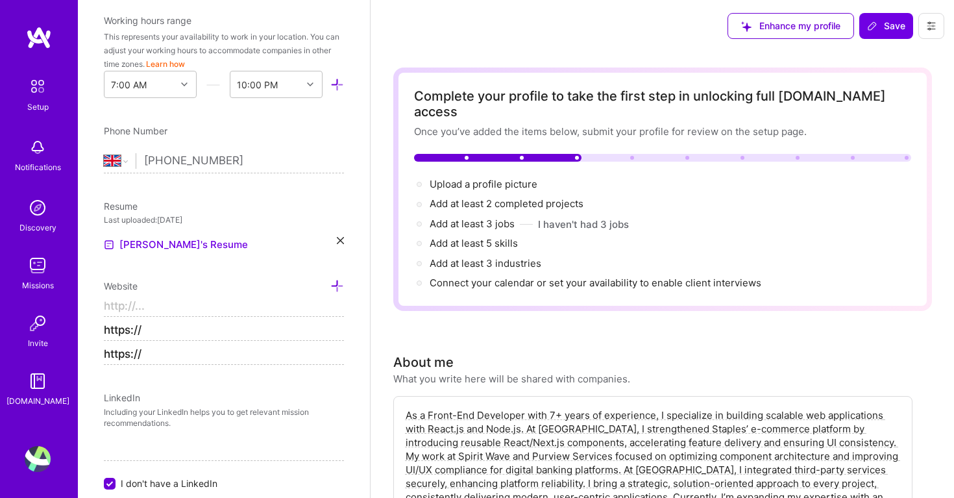
scroll to position [352, 0]
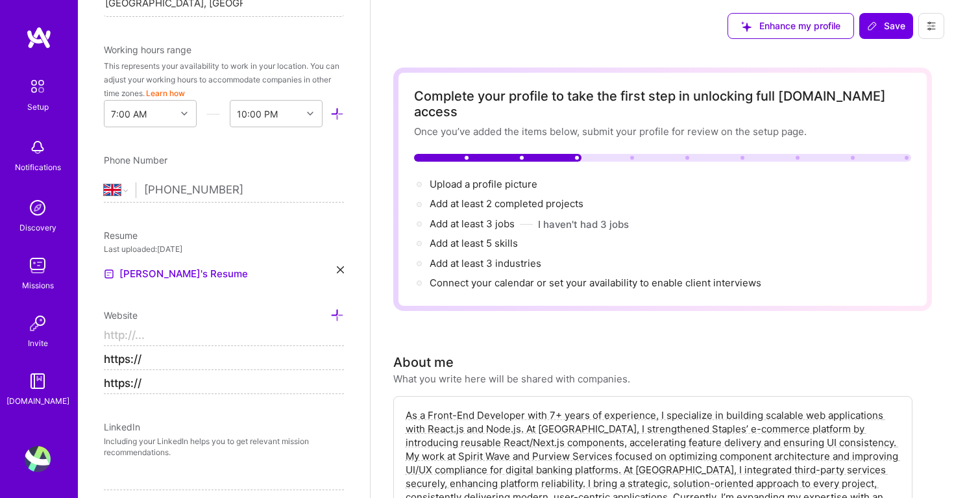
drag, startPoint x: 155, startPoint y: 383, endPoint x: 95, endPoint y: 382, distance: 59.7
click at [95, 382] on div "Add photo [PERSON_NAME] Front-End Developer 8 Years Experience Location This is…" at bounding box center [224, 249] width 292 height 498
paste input "[DOMAIN_NAME][URL]"
type input "[URL][DOMAIN_NAME]"
click at [159, 354] on input "https://" at bounding box center [224, 359] width 240 height 21
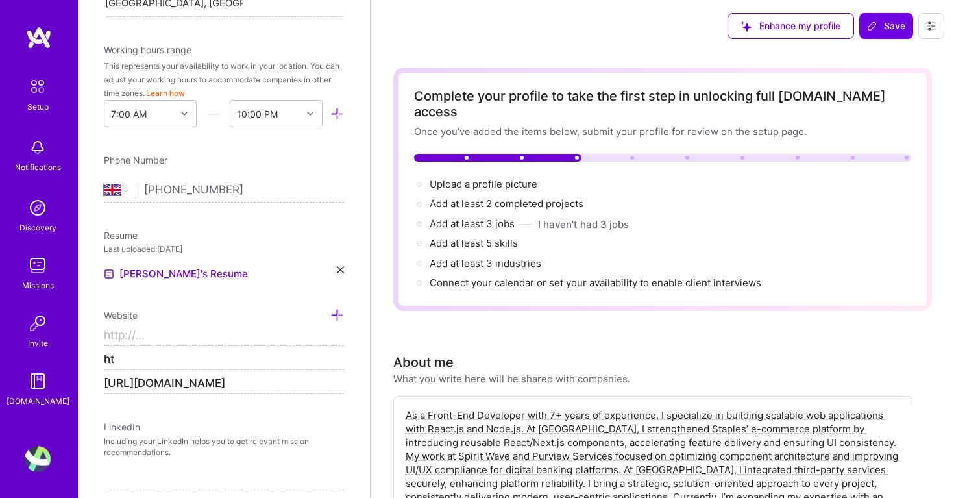
type input "h"
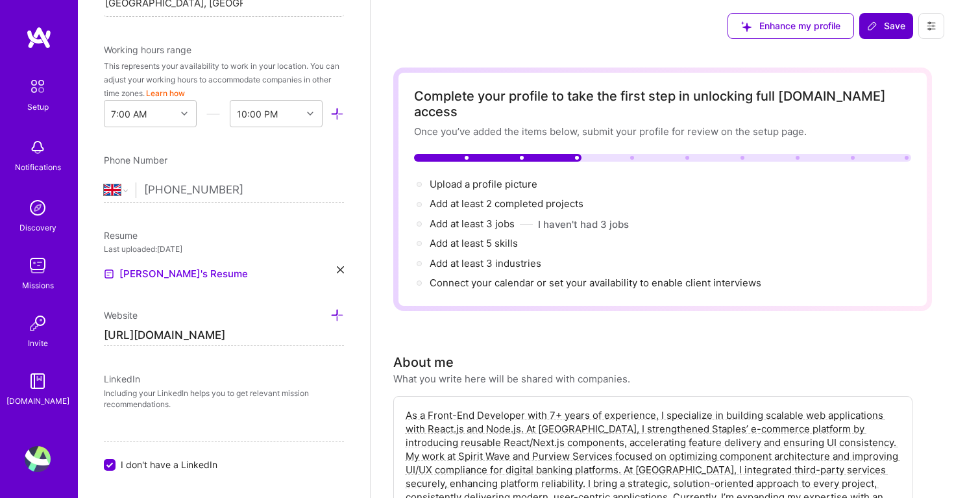
click at [886, 26] on span "Save" at bounding box center [886, 25] width 38 height 13
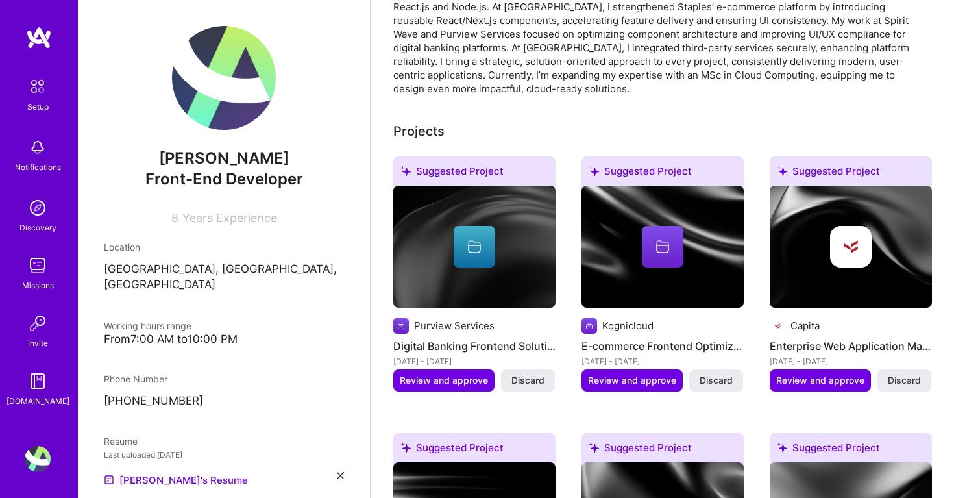
scroll to position [507, 0]
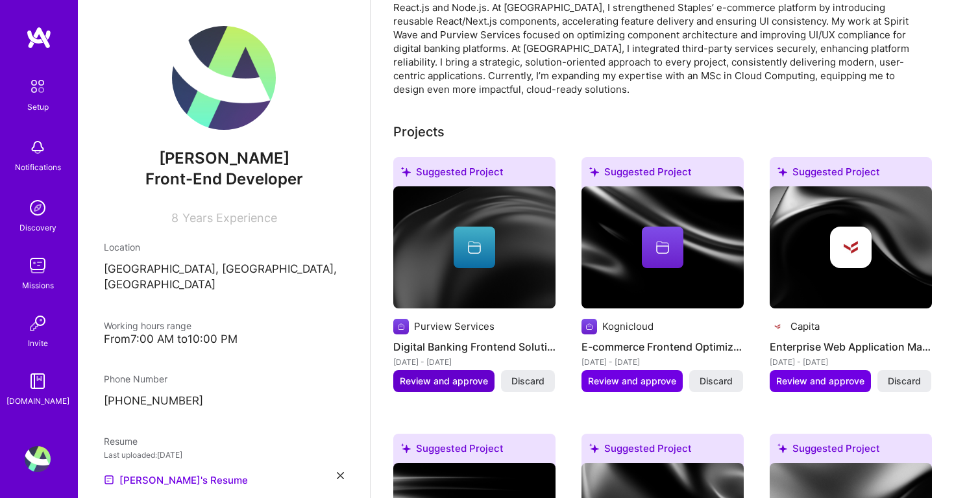
click at [464, 374] on span "Review and approve" at bounding box center [444, 380] width 88 height 13
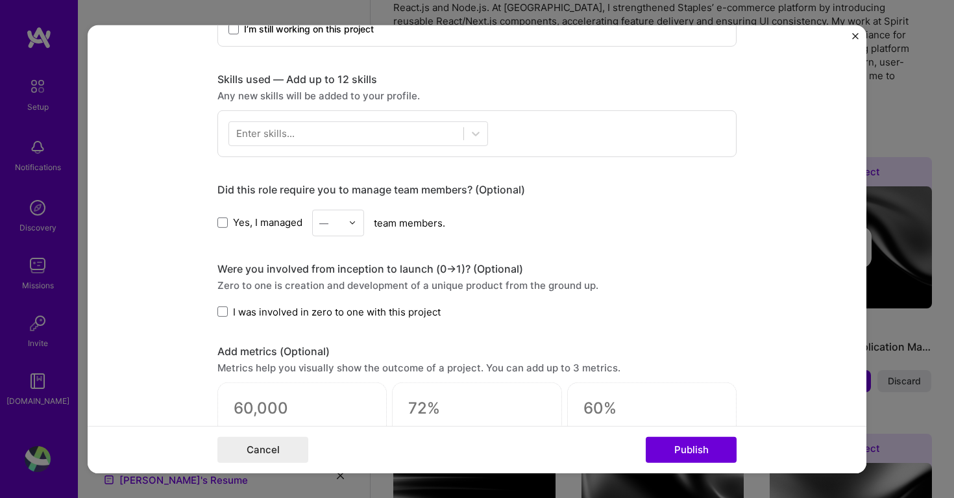
scroll to position [603, 0]
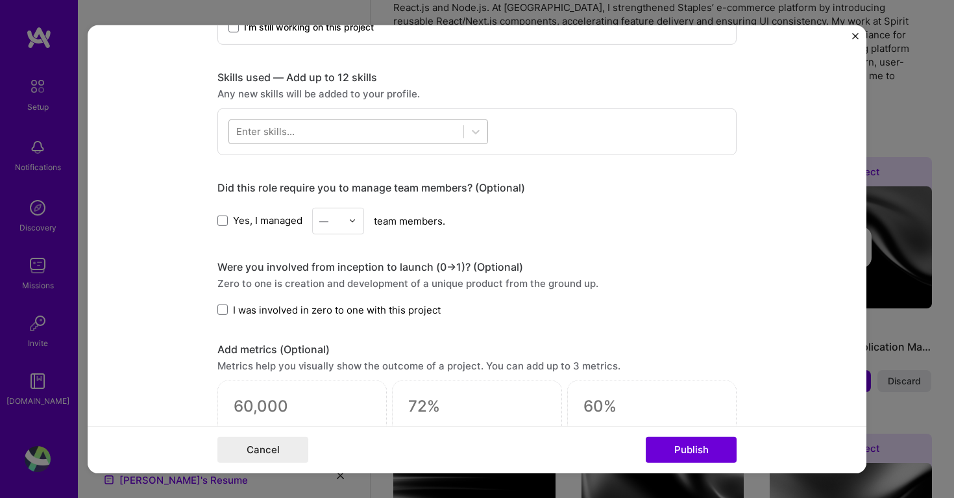
click at [399, 140] on div at bounding box center [346, 131] width 234 height 21
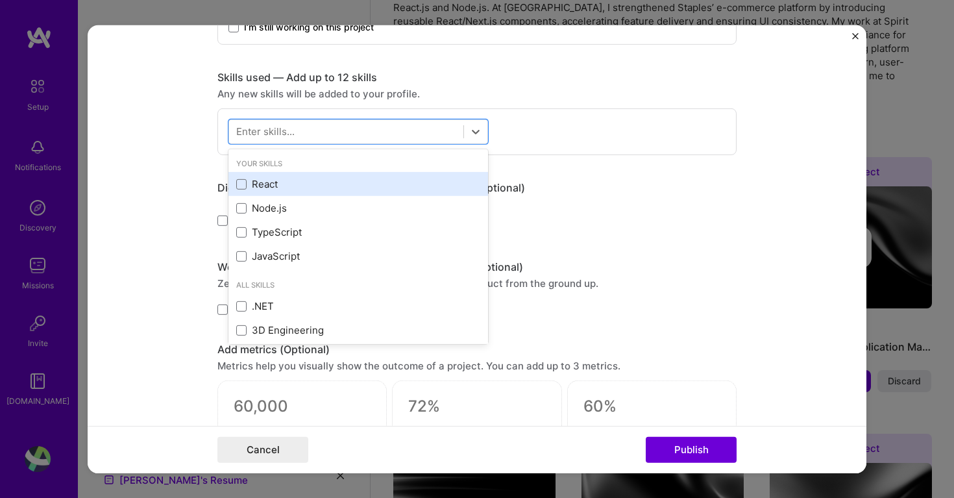
click at [263, 184] on div "React" at bounding box center [358, 184] width 244 height 14
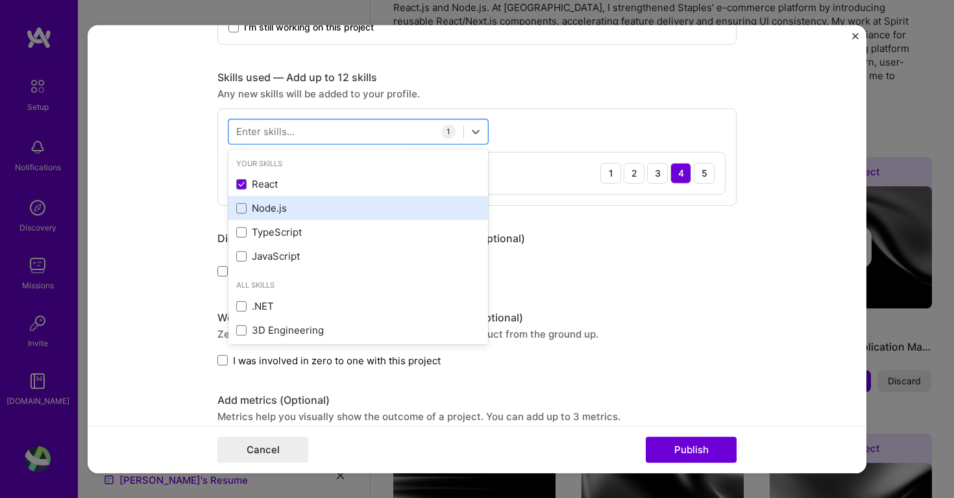
click at [270, 210] on div "Node.js" at bounding box center [358, 208] width 244 height 14
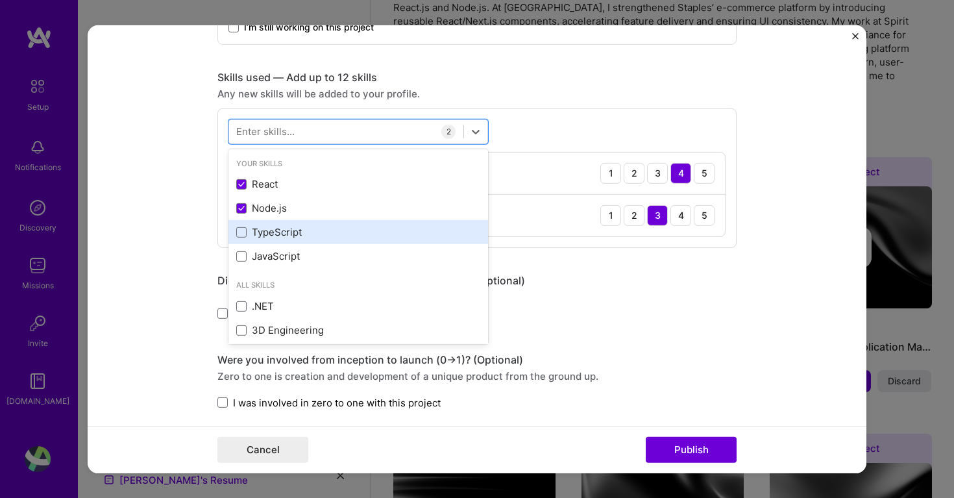
click at [274, 228] on div "TypeScript" at bounding box center [358, 232] width 244 height 14
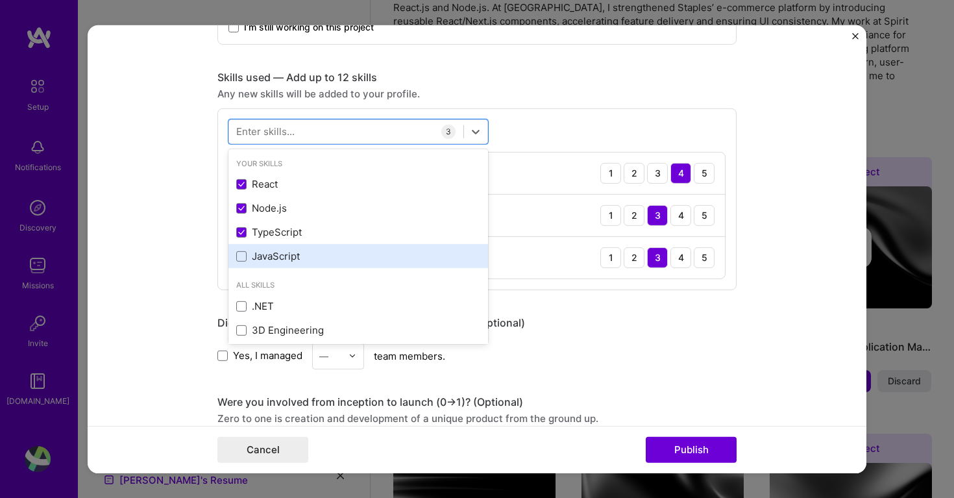
click at [276, 261] on div "JavaScript" at bounding box center [358, 256] width 244 height 14
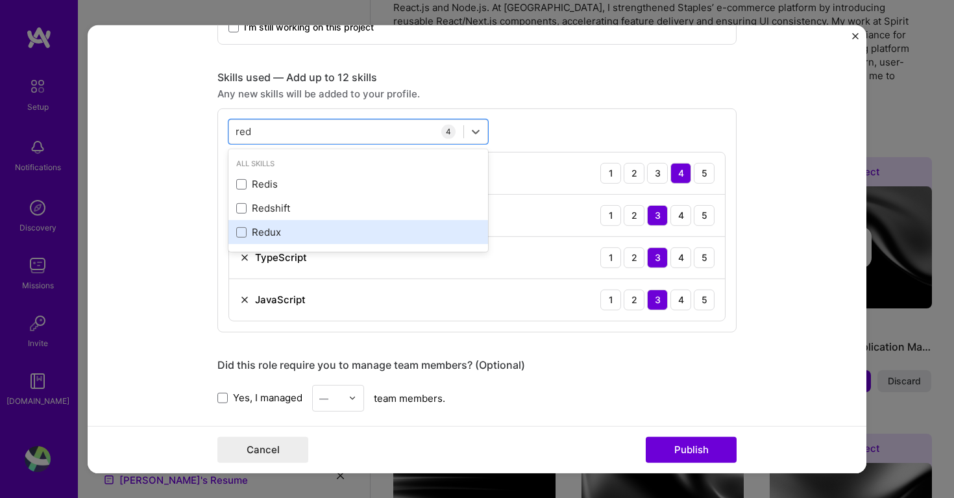
click at [269, 237] on div "Redux" at bounding box center [358, 232] width 244 height 14
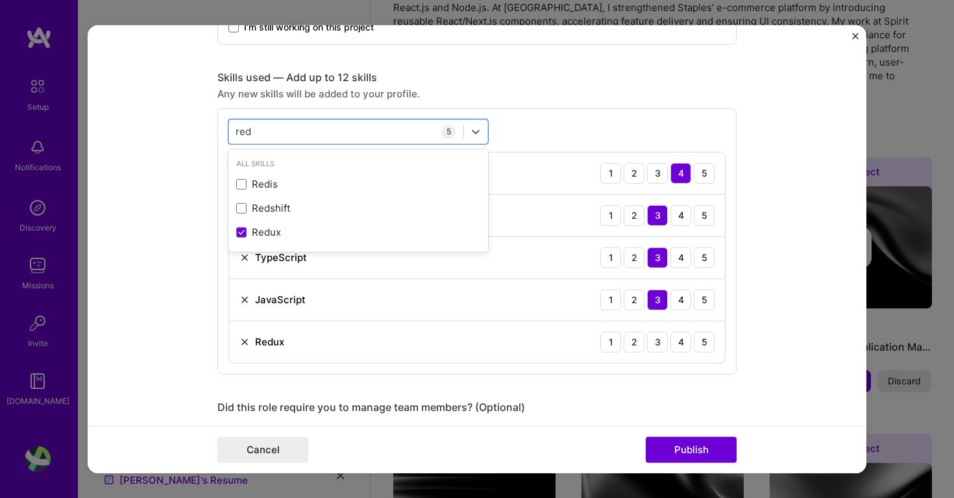
type input "red"
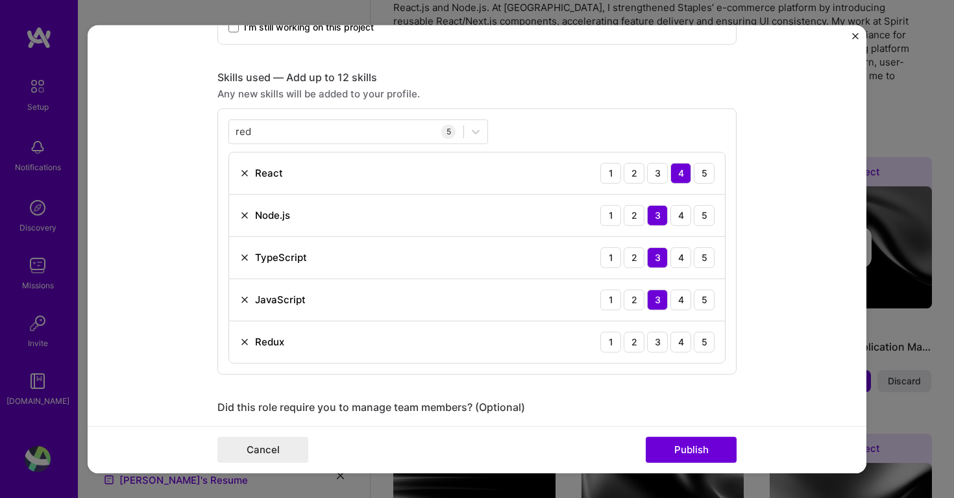
click at [174, 200] on form "Editing suggested project This project is suggested based on your LinkedIn, res…" at bounding box center [477, 249] width 779 height 448
click at [654, 348] on div "3" at bounding box center [657, 341] width 21 height 21
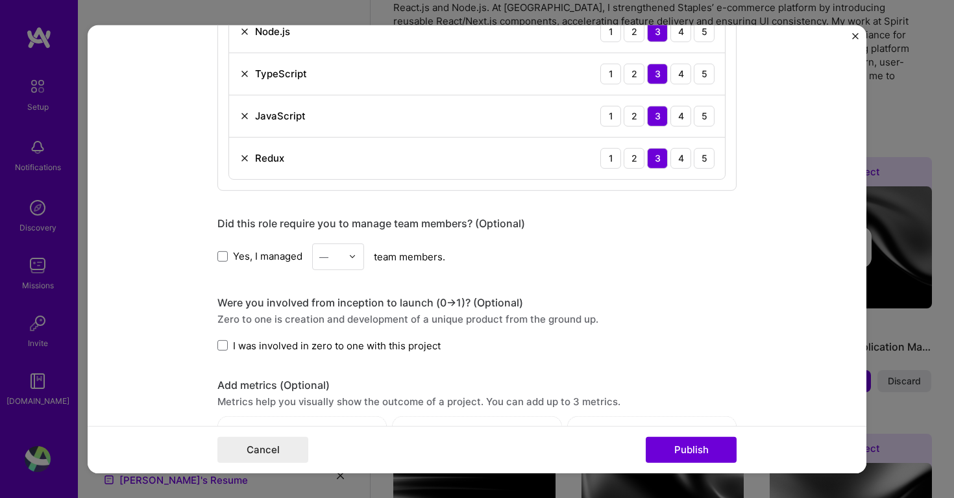
scroll to position [788, 0]
click at [221, 255] on span at bounding box center [222, 255] width 10 height 10
click at [0, 0] on input "Yes, I managed" at bounding box center [0, 0] width 0 height 0
click at [354, 249] on div at bounding box center [355, 254] width 15 height 25
click at [339, 335] on div "3" at bounding box center [338, 337] width 44 height 24
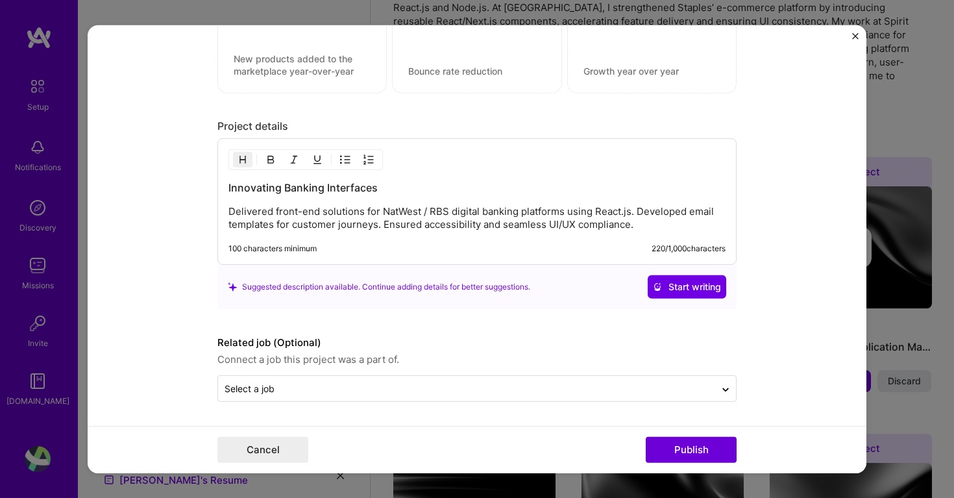
scroll to position [1215, 0]
click at [715, 446] on button "Publish" at bounding box center [691, 450] width 91 height 26
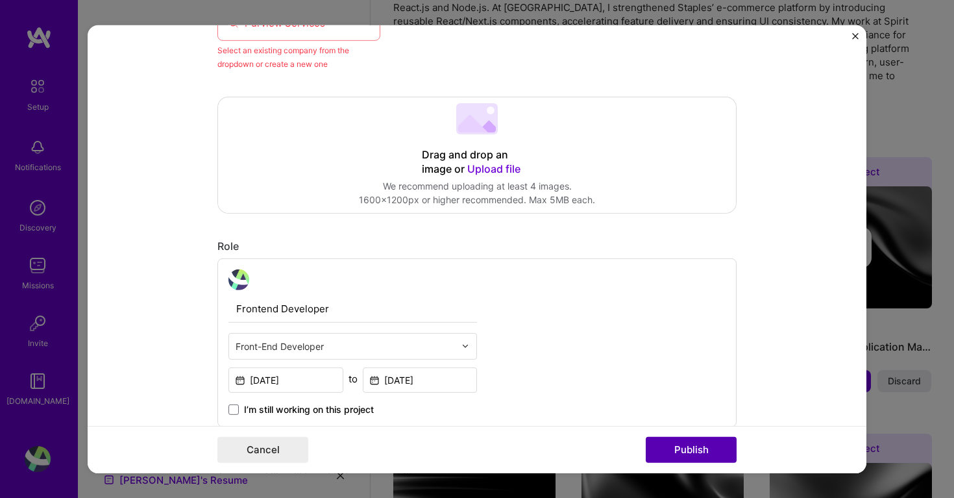
scroll to position [85, 0]
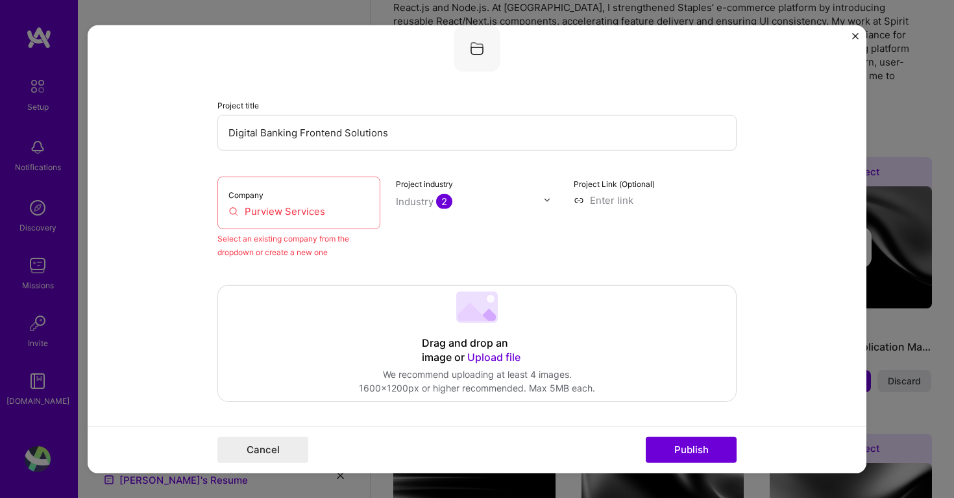
click at [328, 211] on input "Purview Services" at bounding box center [298, 211] width 141 height 14
drag, startPoint x: 328, startPoint y: 211, endPoint x: 226, endPoint y: 210, distance: 102.5
click at [226, 210] on div "Company Purview Services" at bounding box center [298, 202] width 163 height 53
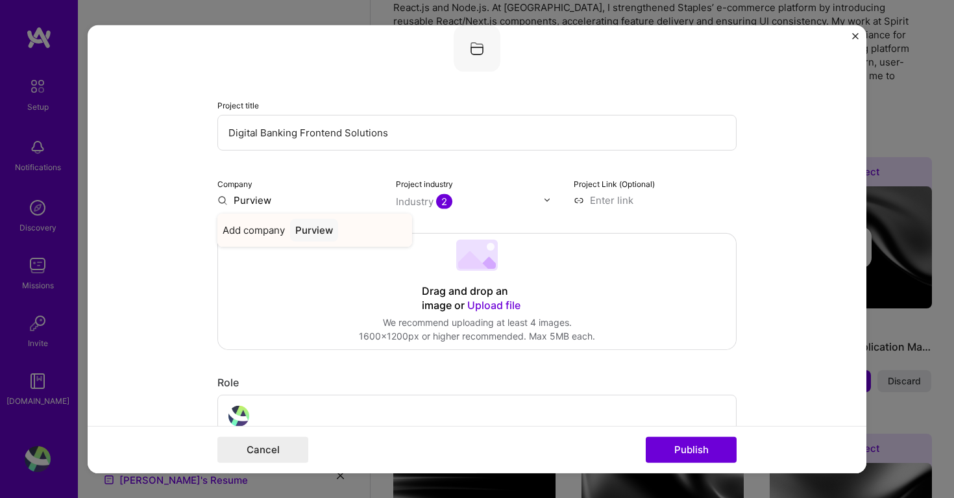
type input "Purview"
click at [320, 225] on div "Purview" at bounding box center [314, 229] width 48 height 23
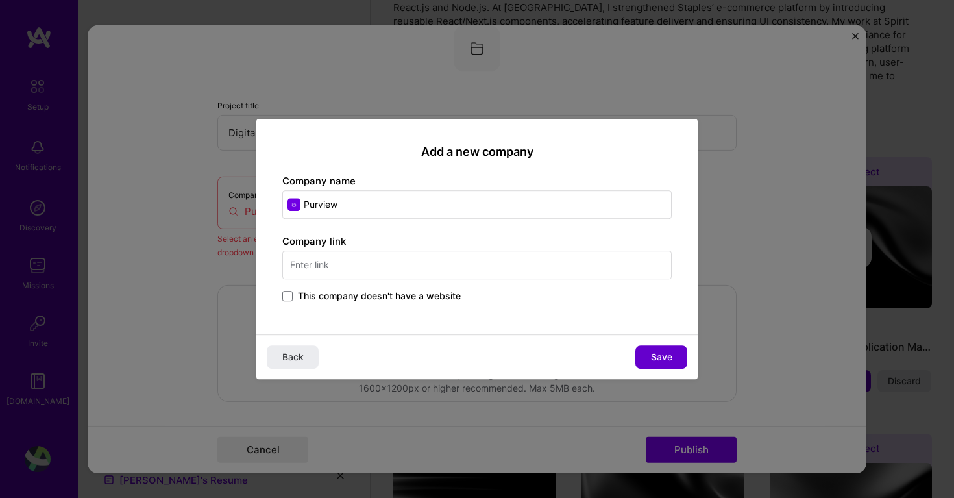
click at [652, 358] on span "Save" at bounding box center [661, 356] width 21 height 13
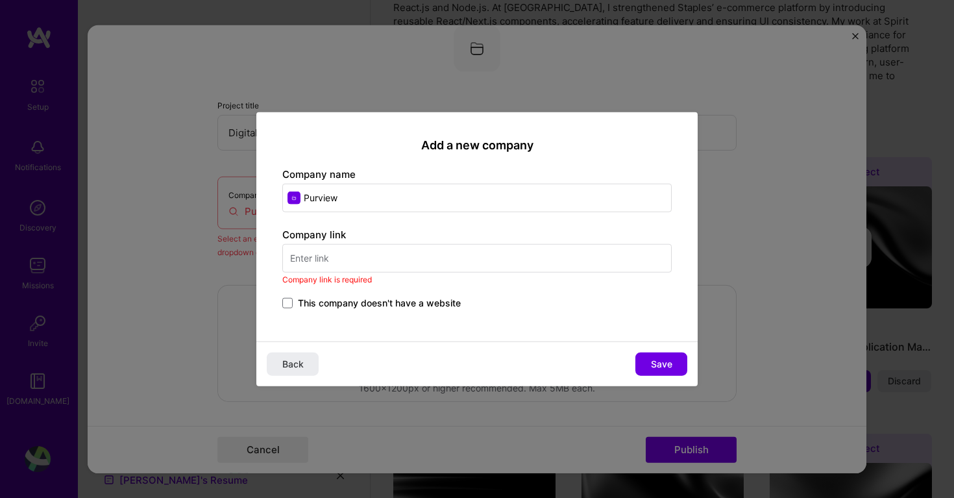
click at [365, 262] on input "text" at bounding box center [476, 258] width 389 height 29
paste input "[URL][DOMAIN_NAME]"
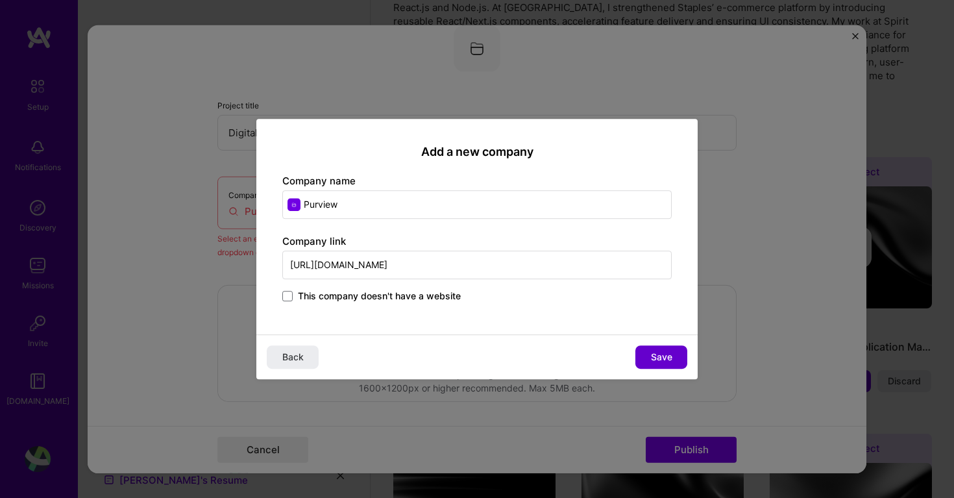
type input "[URL][DOMAIN_NAME]"
click at [661, 361] on span "Save" at bounding box center [661, 356] width 21 height 13
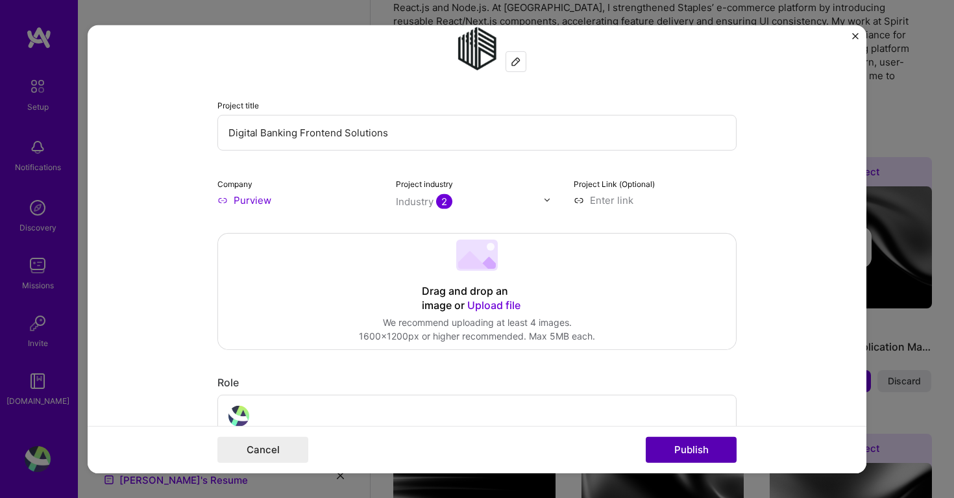
click at [709, 451] on button "Publish" at bounding box center [691, 450] width 91 height 26
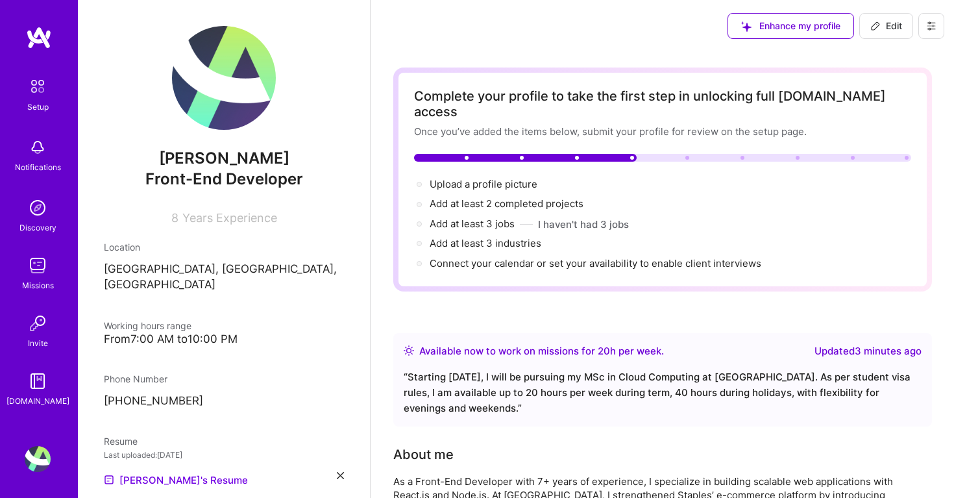
scroll to position [0, 0]
